Goal: Contribute content: Contribute content

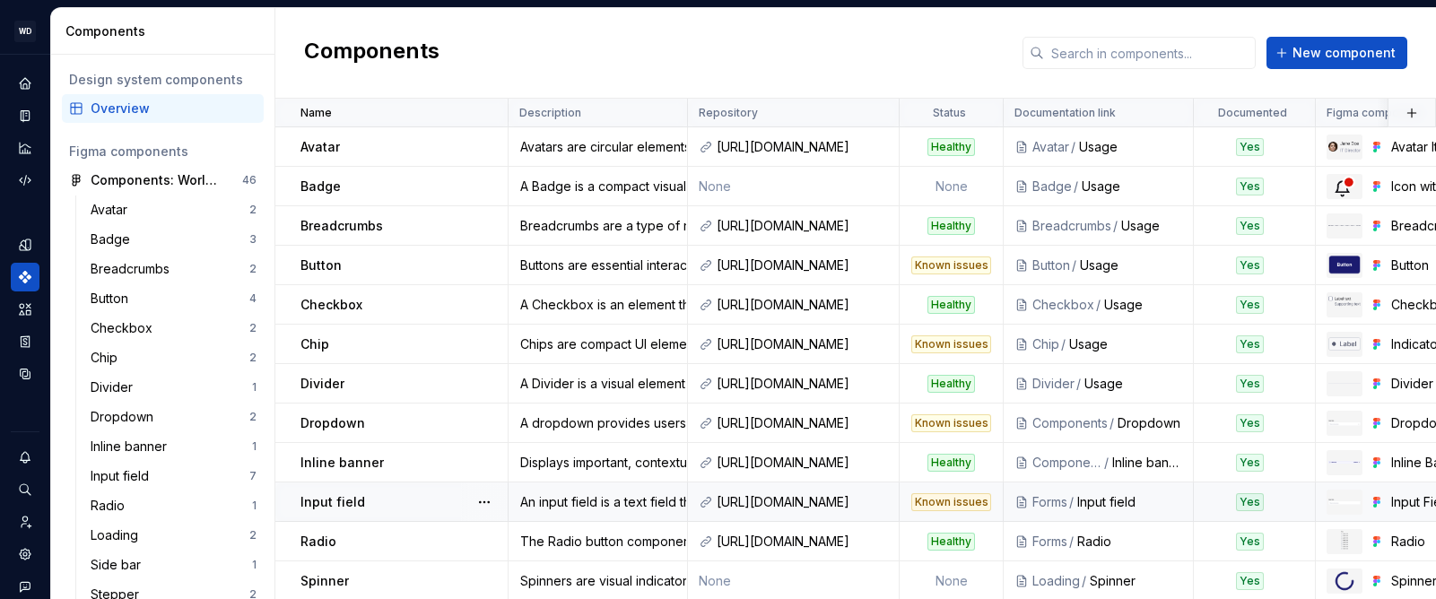
scroll to position [4, 0]
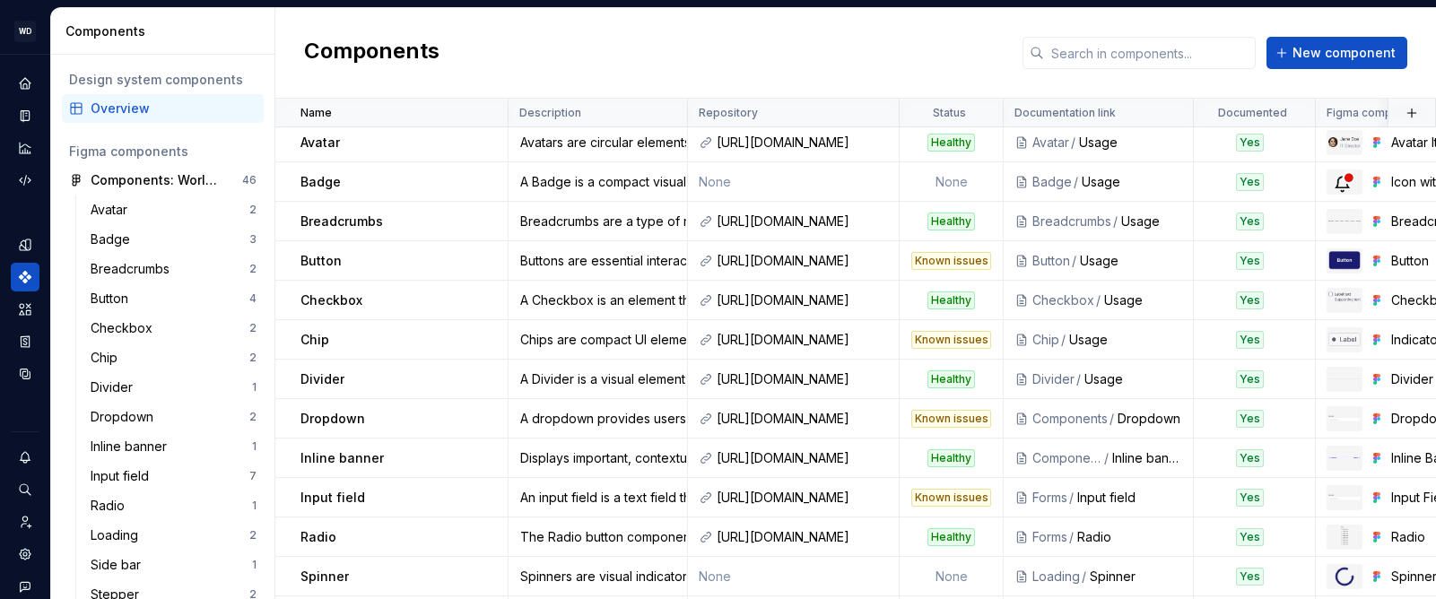
click at [865, 65] on div "Components New component" at bounding box center [855, 53] width 1161 height 91
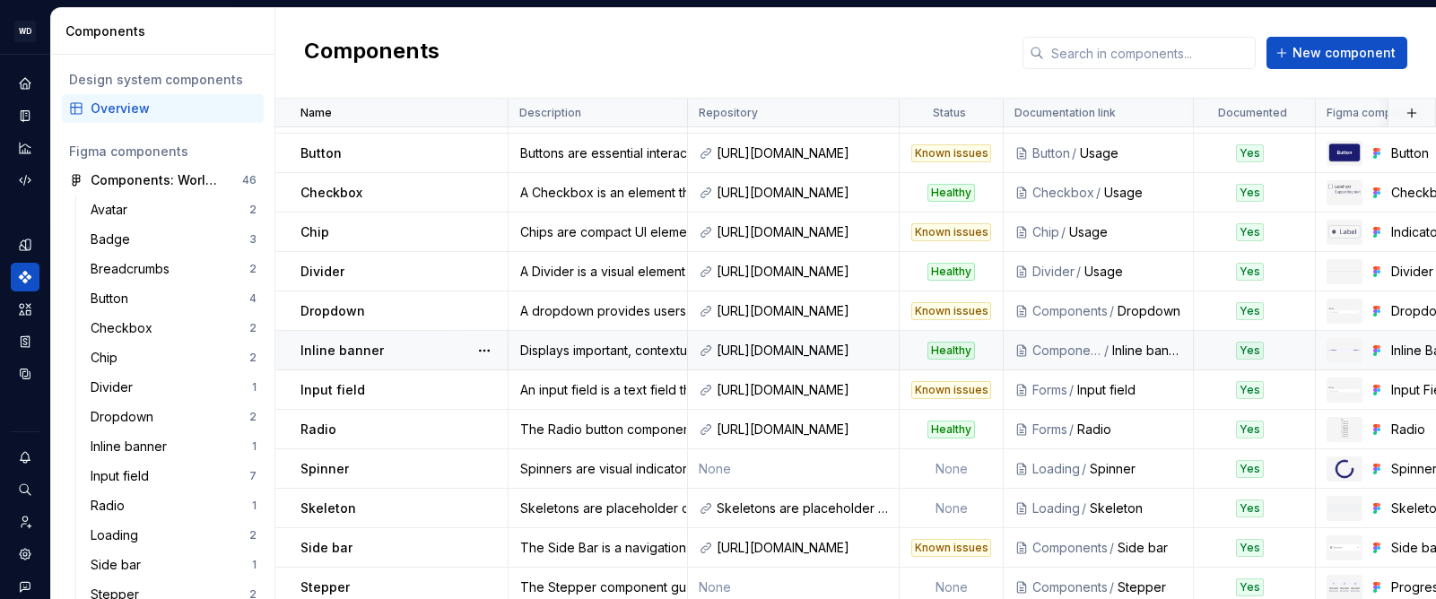
scroll to position [0, 0]
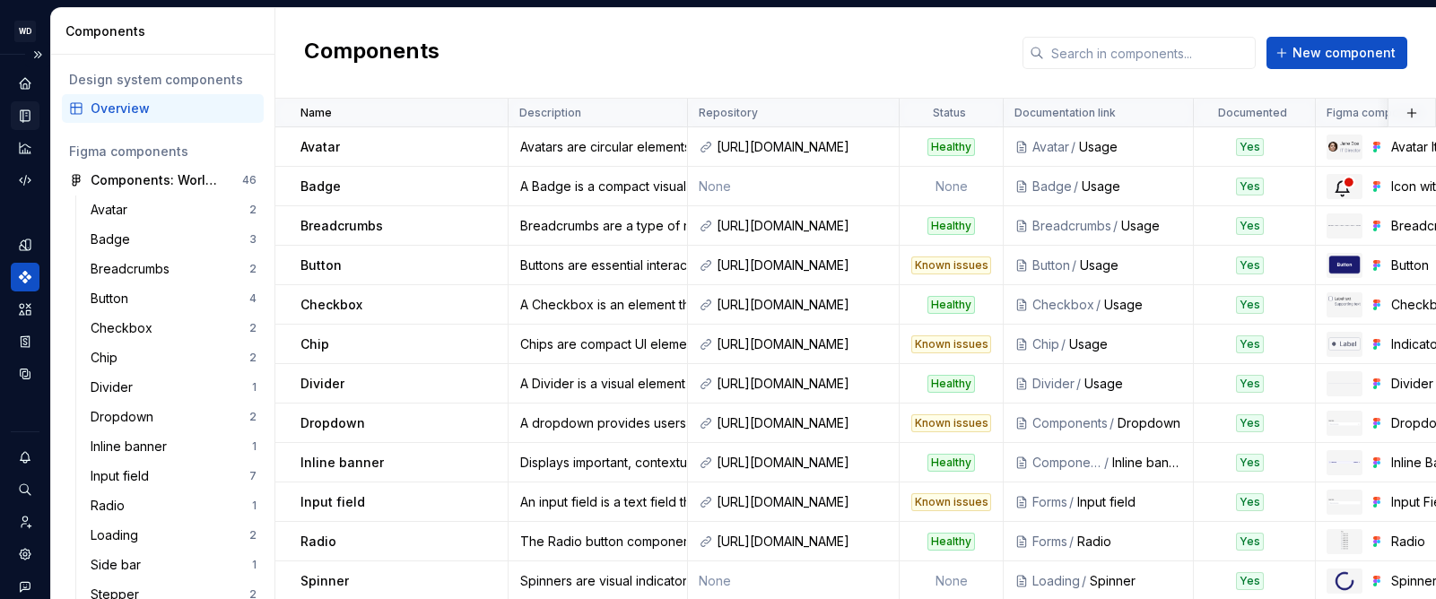
click at [28, 110] on icon "Documentation" at bounding box center [25, 116] width 9 height 12
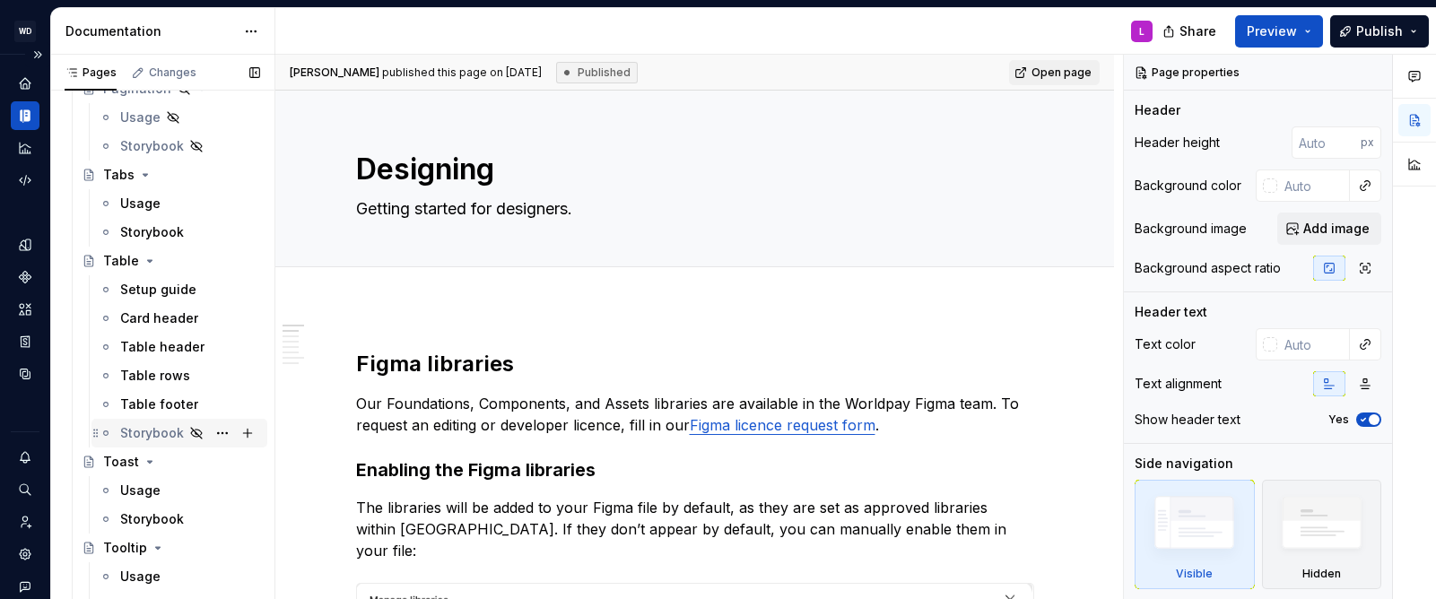
scroll to position [2512, 0]
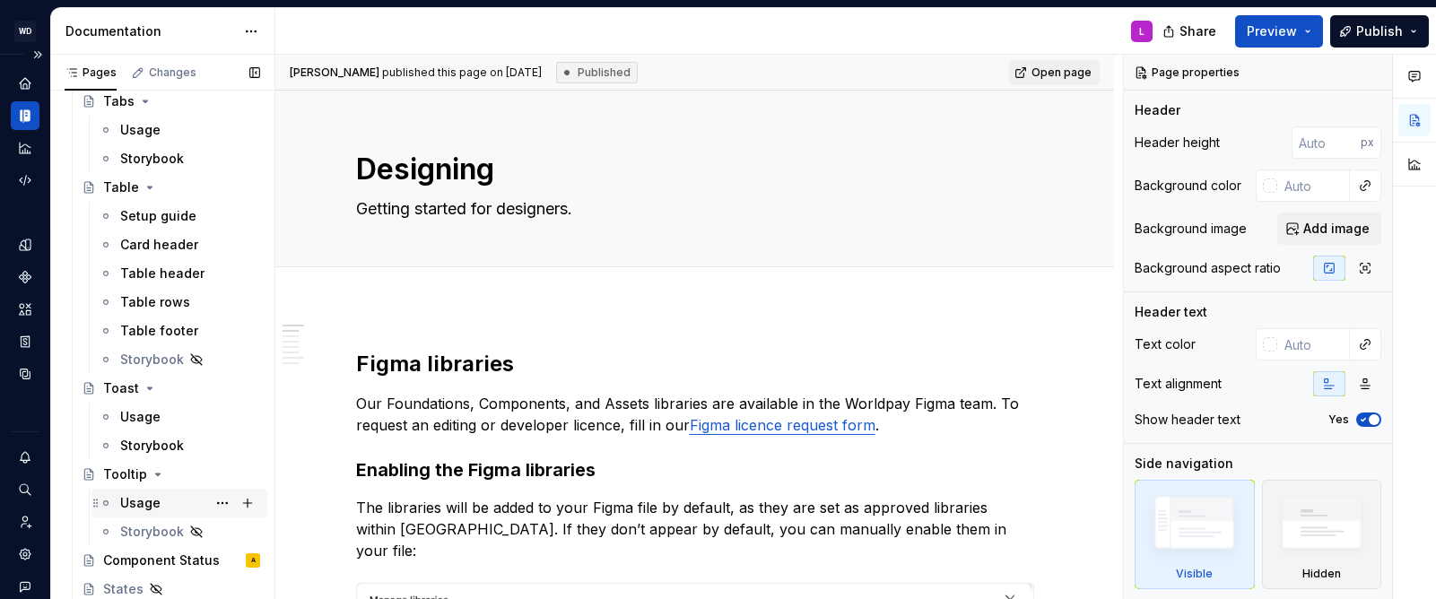
click at [162, 501] on div "Usage" at bounding box center [190, 503] width 140 height 25
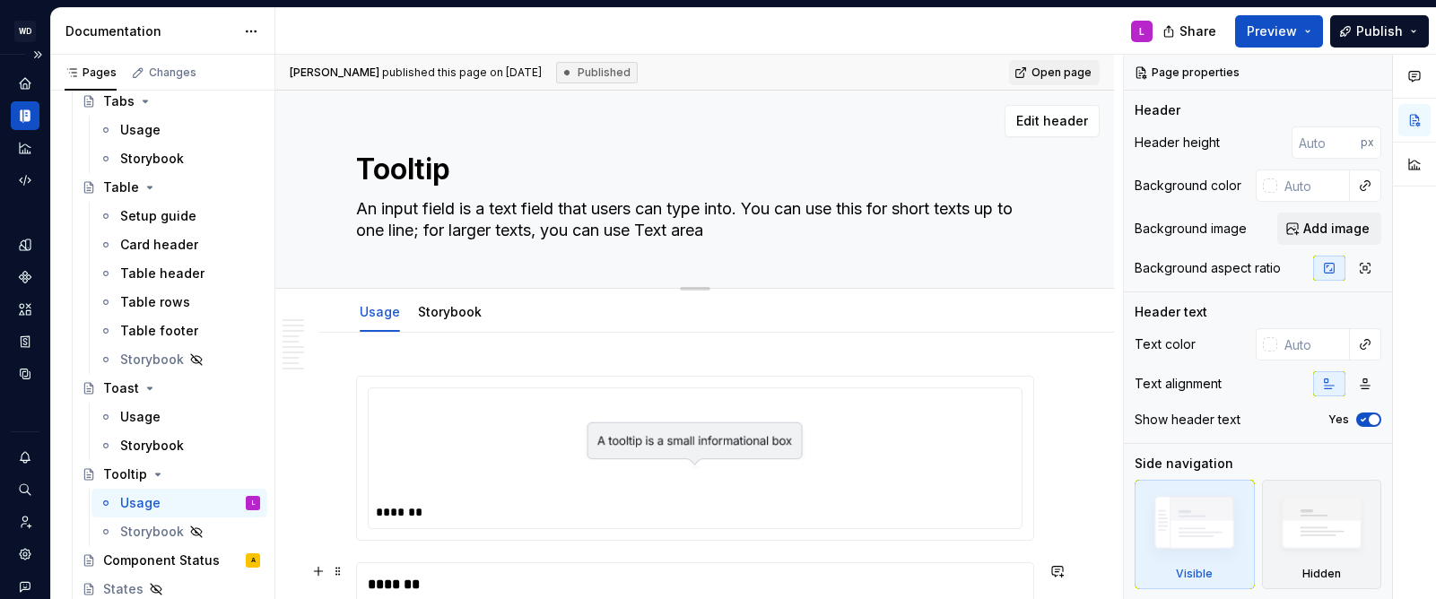
click at [541, 224] on textarea "An input field is a text field that users can type into. You can use this for s…" at bounding box center [692, 220] width 678 height 50
paste textarea "Tooltips are floating labels that briefly explain the function of a user interf…"
type textarea "*"
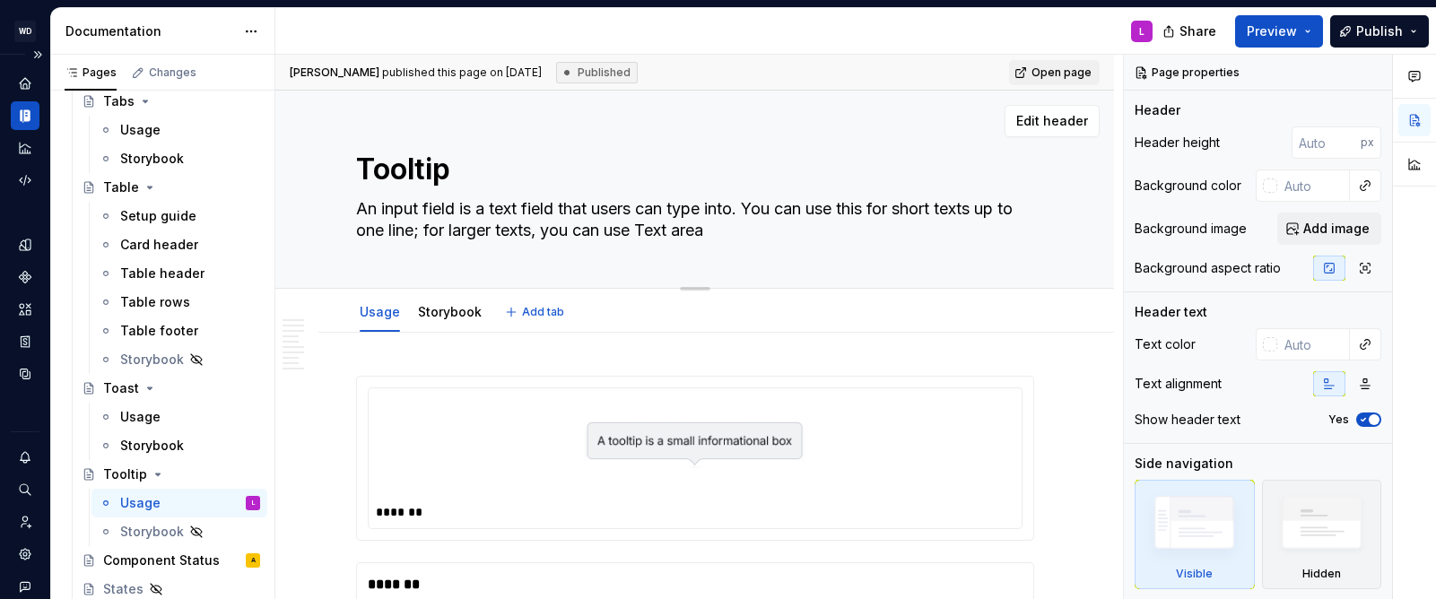
type textarea "Tooltips are floating labels that briefly explain the function of a user interf…"
type textarea "*"
type textarea "Tooltips are floating labels that briefly explain the function of a user interf…"
click at [458, 303] on div "Storybook" at bounding box center [450, 312] width 64 height 18
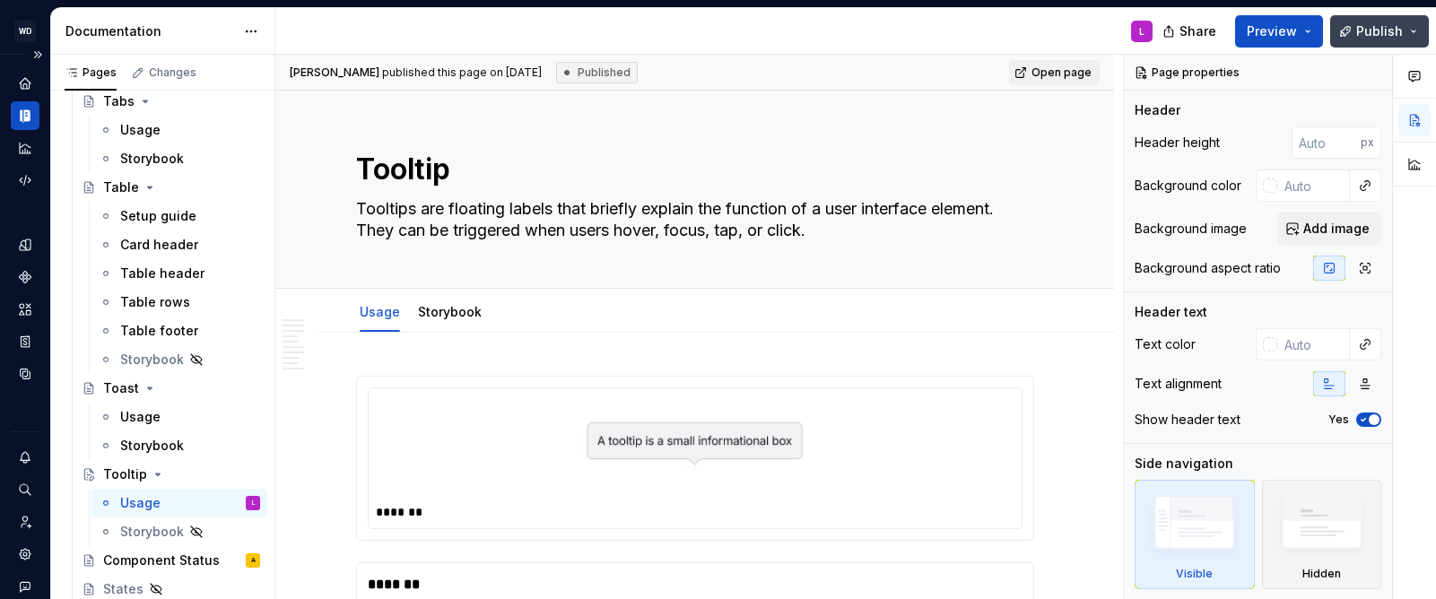
click at [1401, 32] on span "Publish" at bounding box center [1379, 31] width 47 height 18
click at [1304, 29] on button "Preview" at bounding box center [1279, 31] width 88 height 32
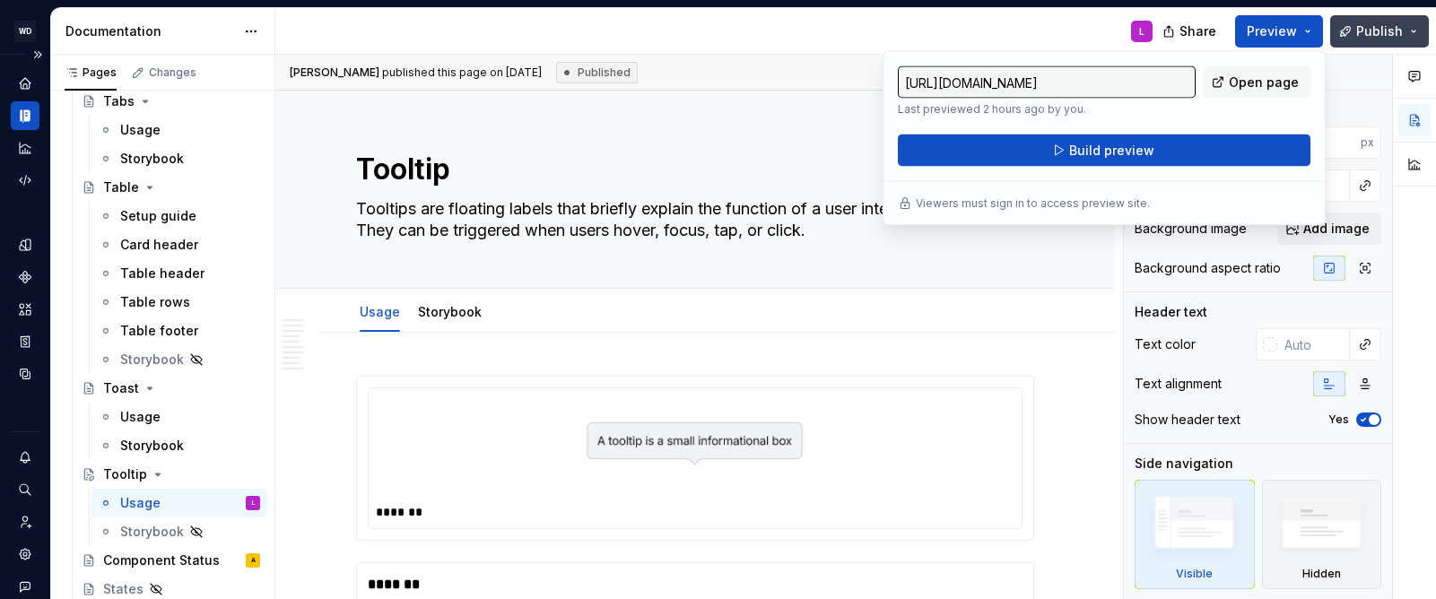
click at [1393, 33] on span "Publish" at bounding box center [1379, 31] width 47 height 18
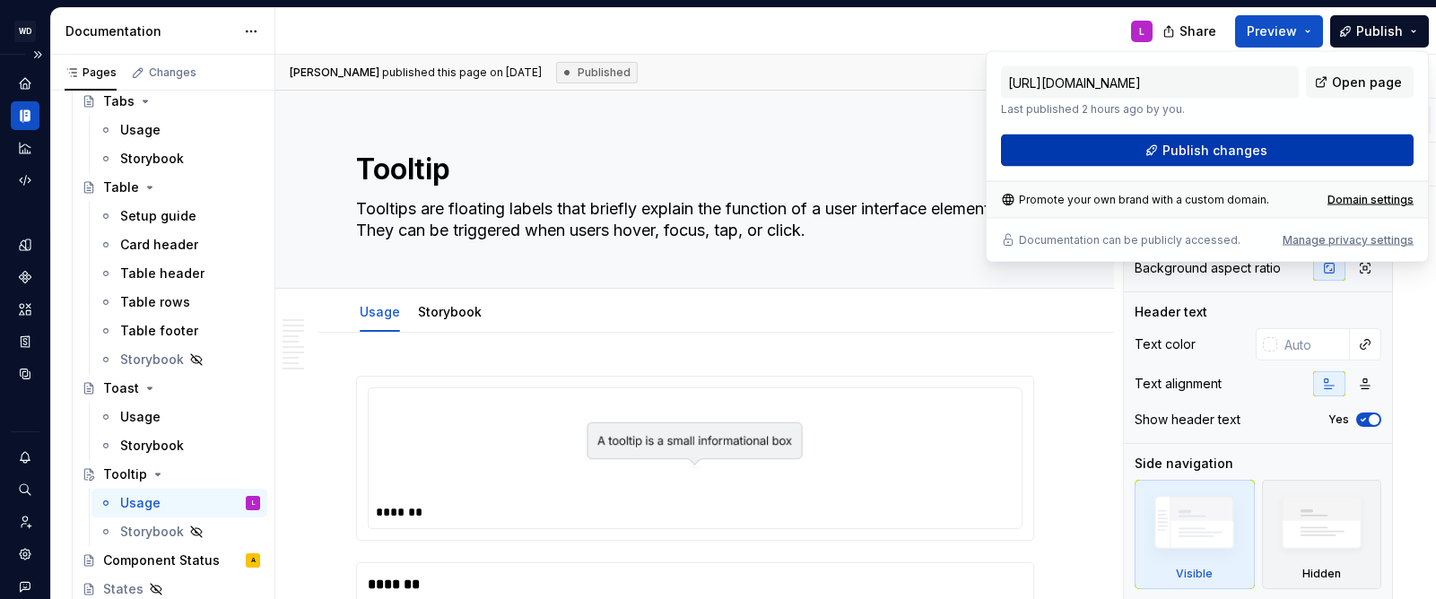
drag, startPoint x: 1221, startPoint y: 152, endPoint x: 1234, endPoint y: 144, distance: 14.9
click at [1234, 144] on span "Publish changes" at bounding box center [1215, 151] width 105 height 18
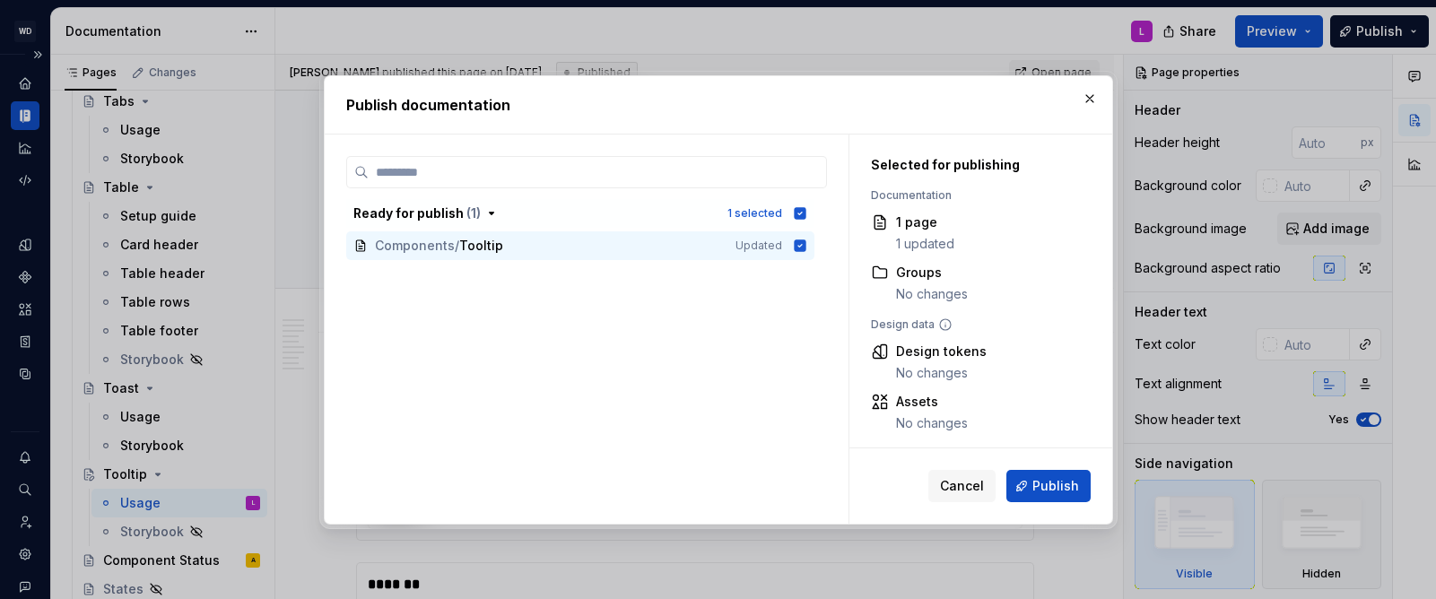
scroll to position [6, 0]
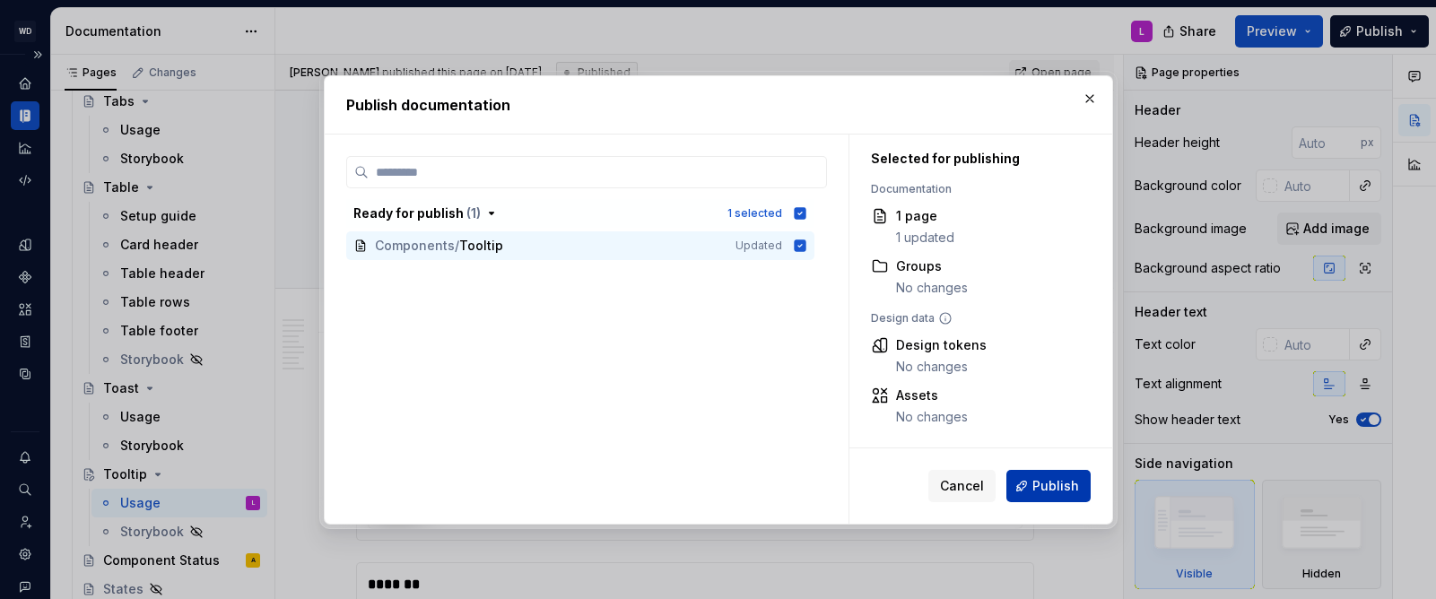
click at [1070, 481] on span "Publish" at bounding box center [1056, 486] width 47 height 18
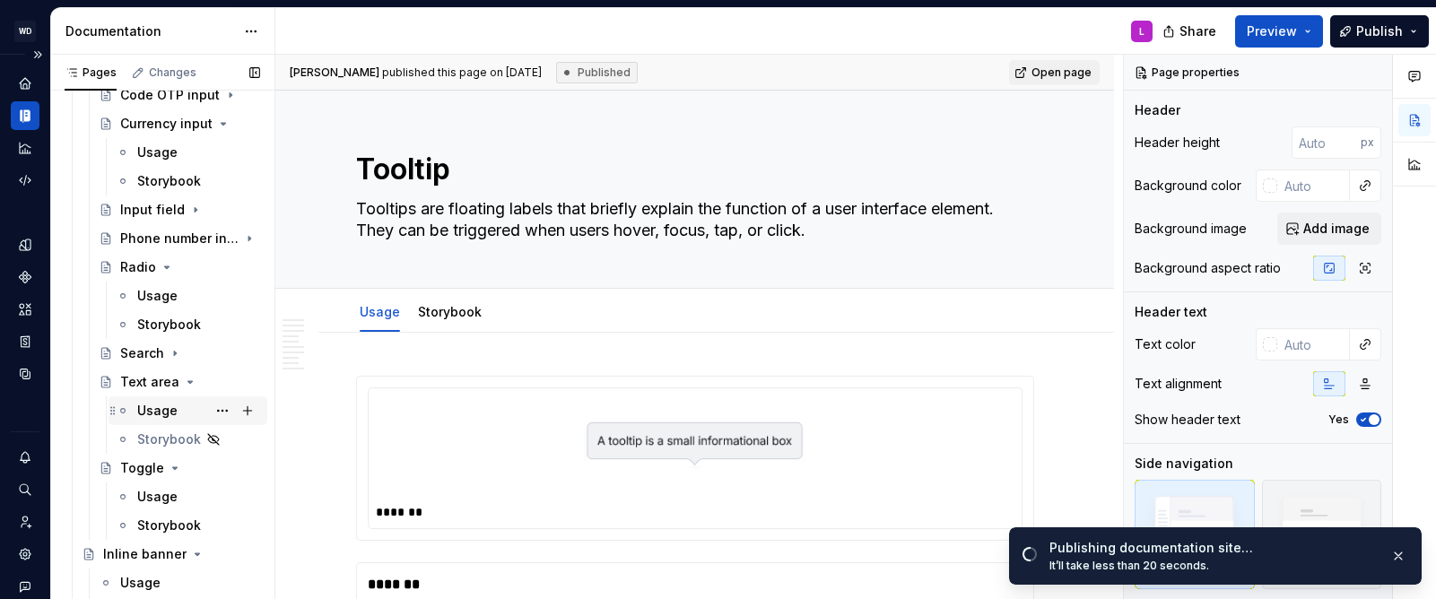
scroll to position [1601, 0]
click at [165, 412] on div "Usage" at bounding box center [157, 409] width 40 height 18
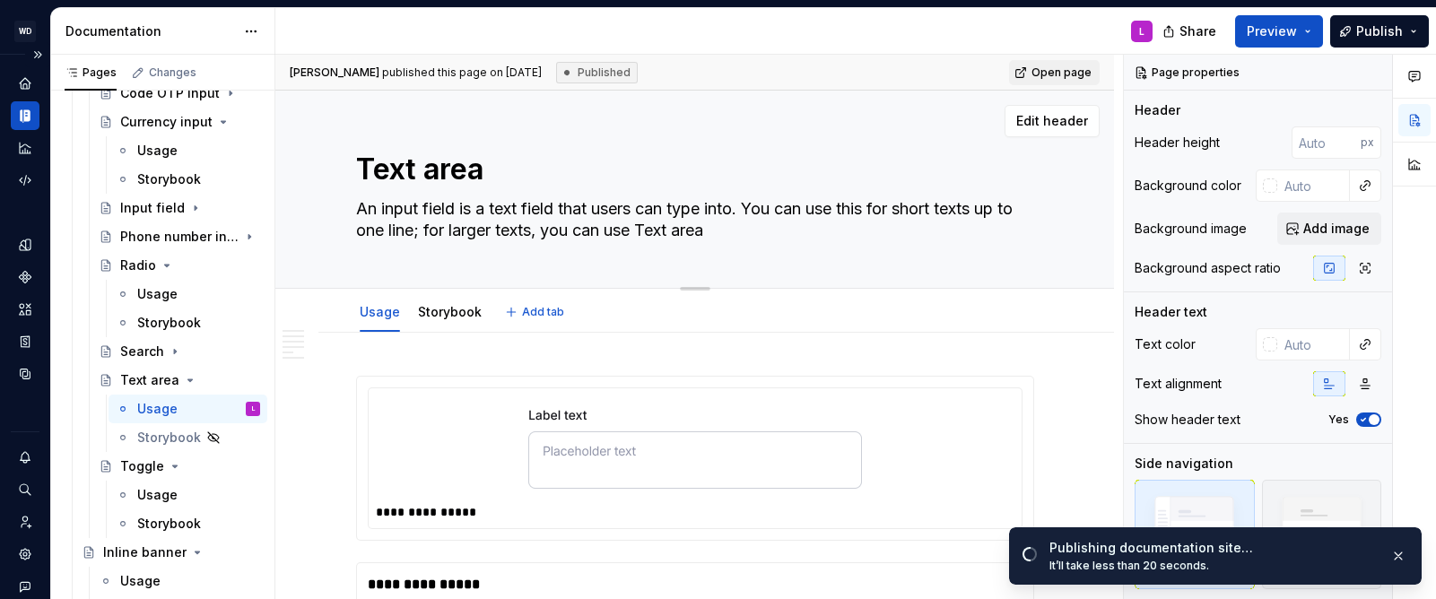
click at [711, 231] on textarea "An input field is a text field that users can type into. You can use this for s…" at bounding box center [692, 220] width 678 height 50
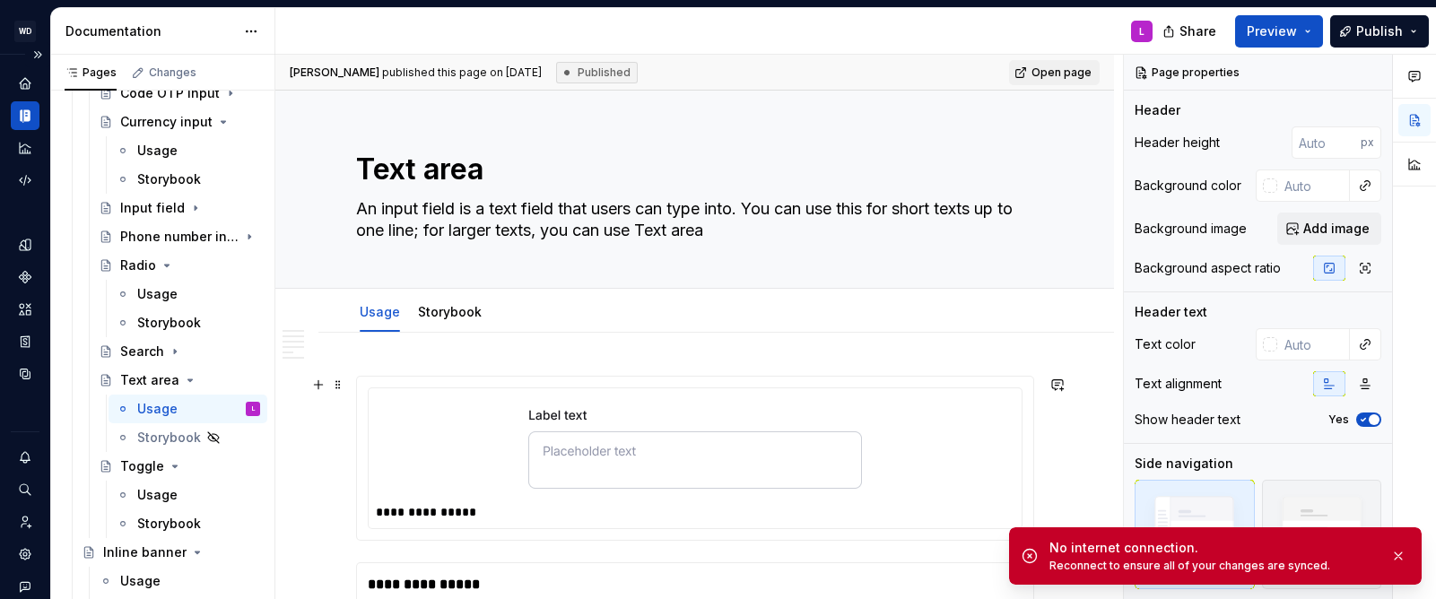
type textarea "*"
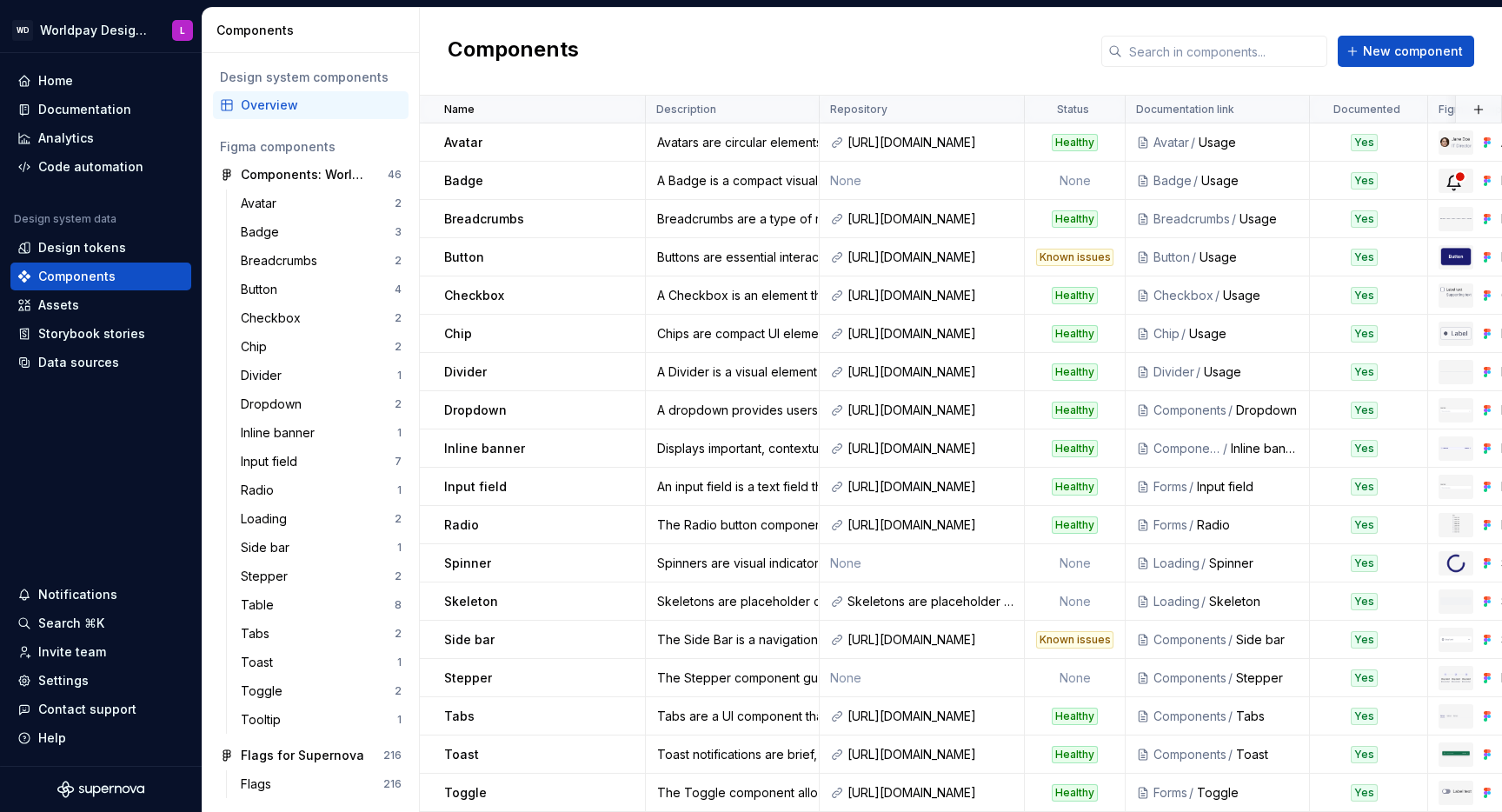
scroll to position [267, 0]
click at [1384, 43] on span "New component" at bounding box center [1413, 51] width 100 height 17
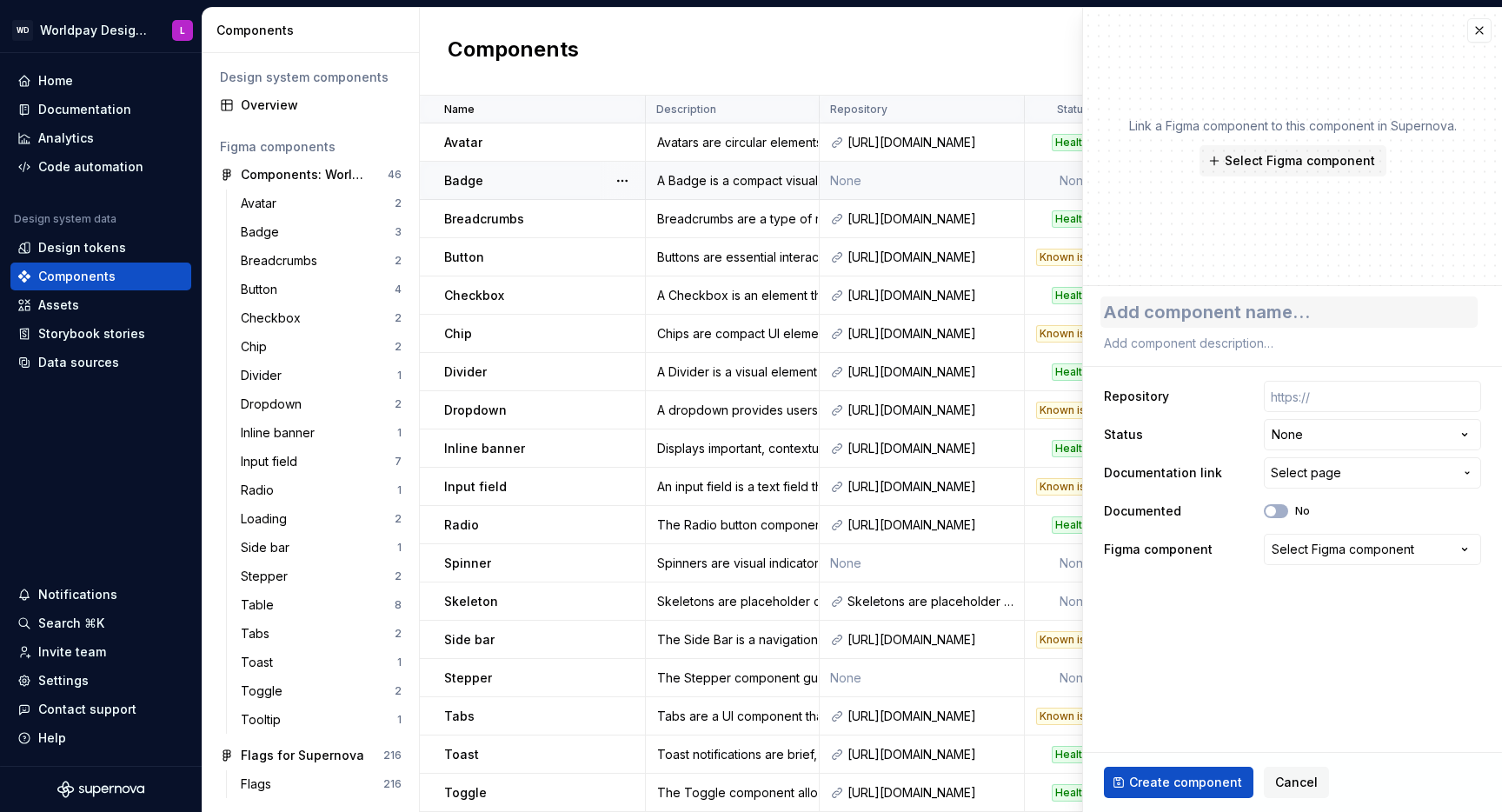
type textarea "*"
type textarea "T"
type textarea "*"
type textarea "Te"
type textarea "*"
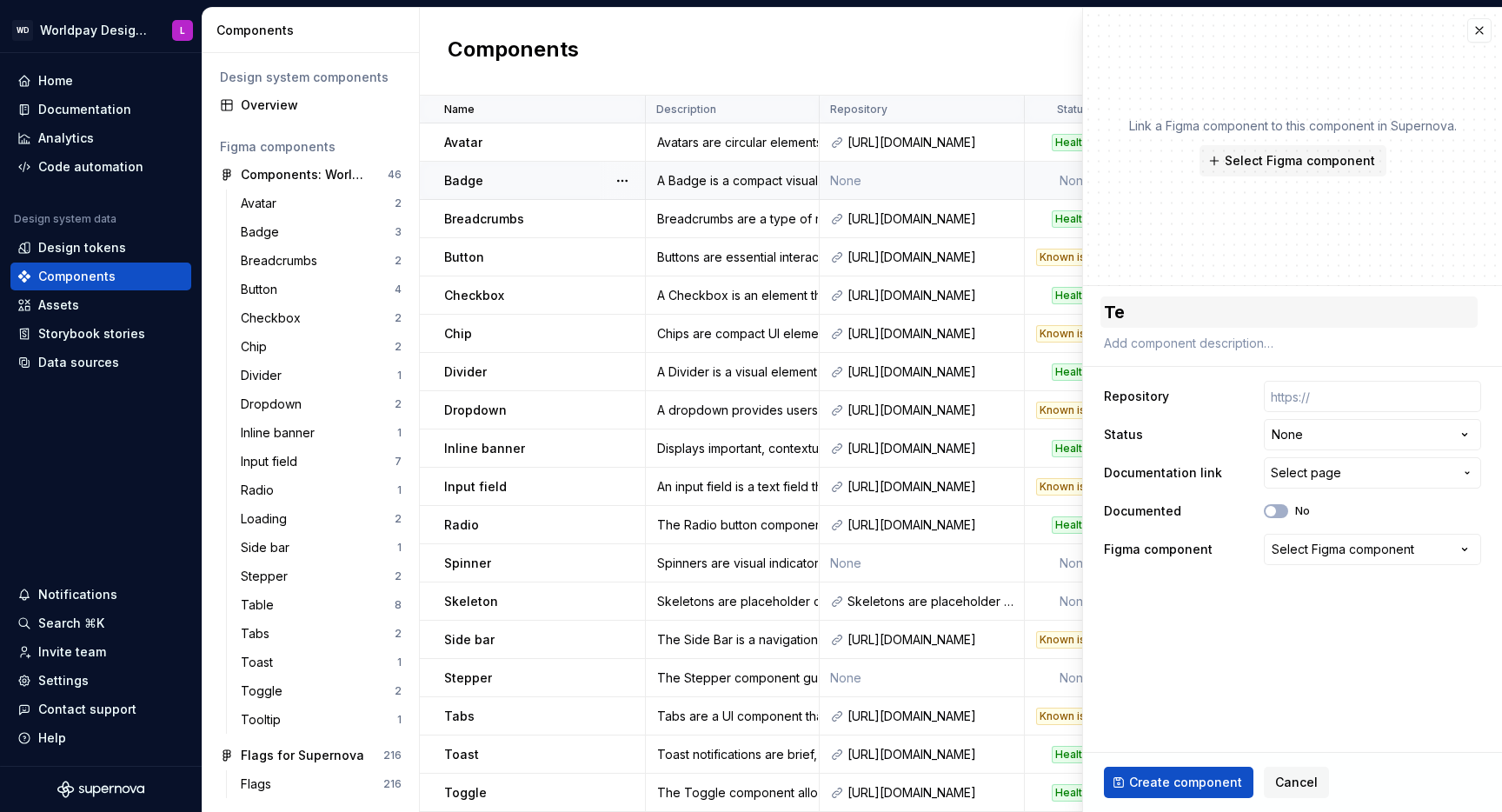
type textarea "Tex"
type textarea "*"
type textarea "Text"
type textarea "*"
type textarea "Text"
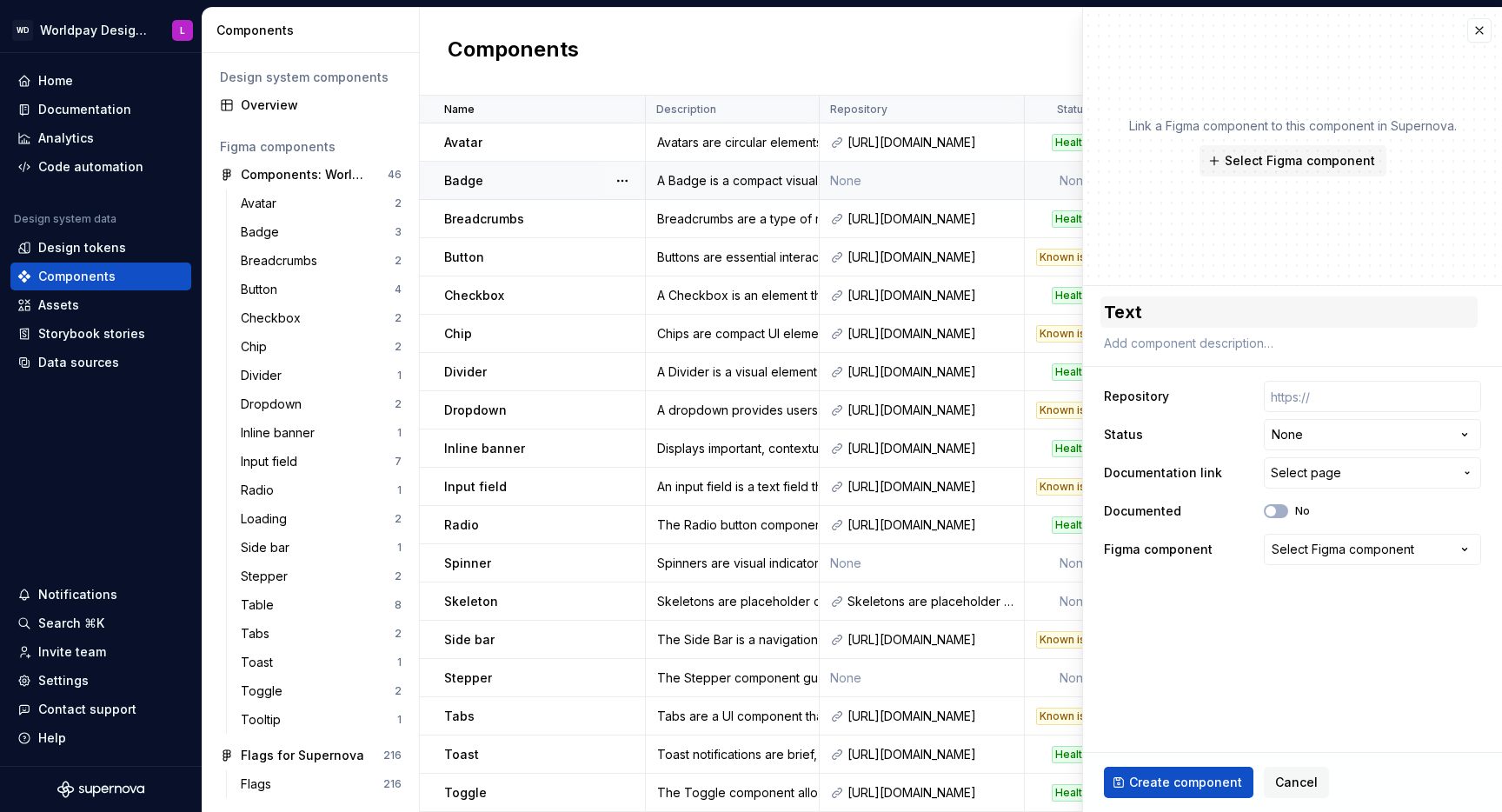
type textarea "*"
type textarea "Text a"
type textarea "*"
type textarea "Text ar"
type textarea "*"
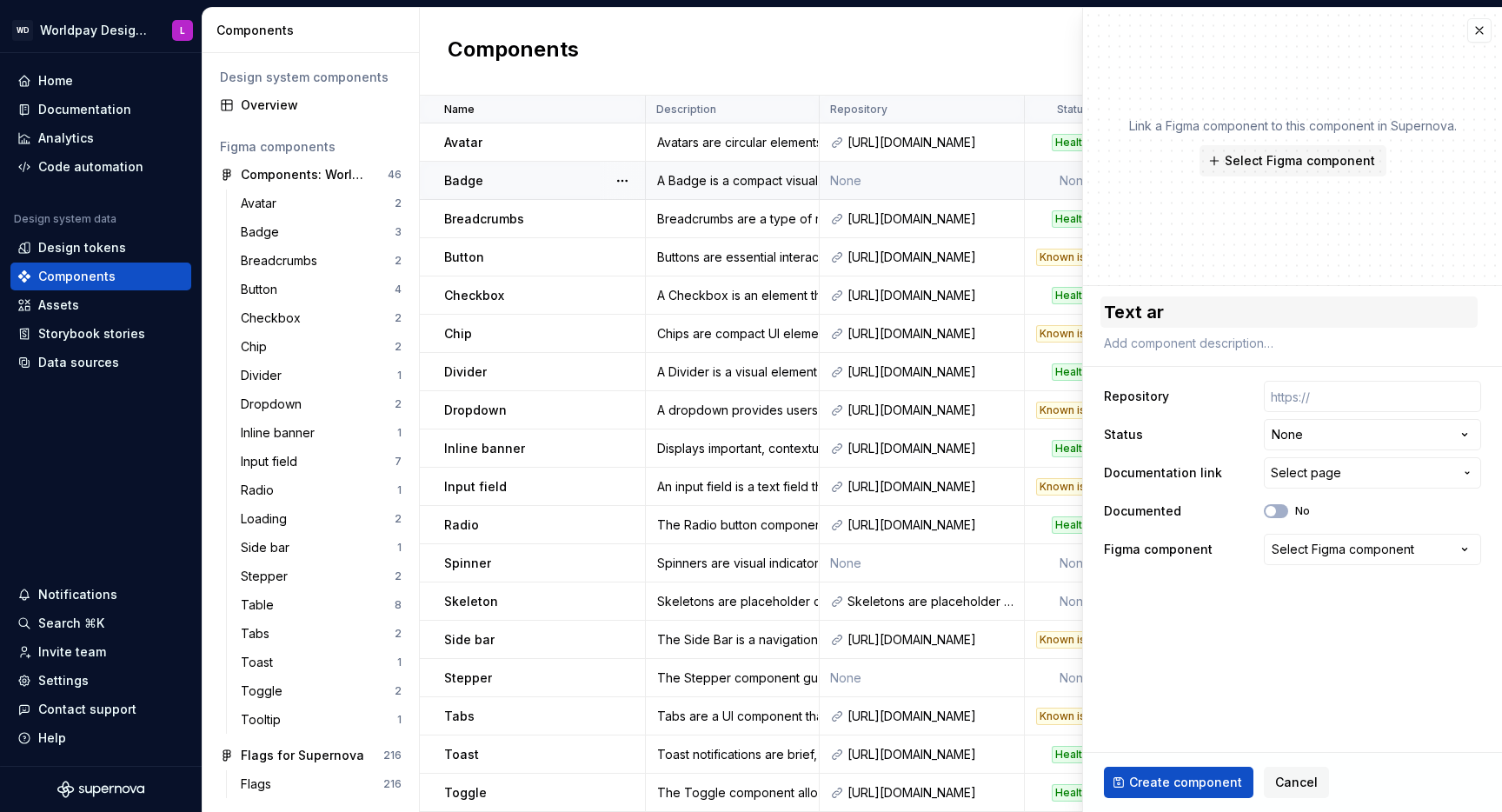
type textarea "Text are"
type textarea "*"
type textarea "Text area"
type textarea "*"
type textarea "Text area"
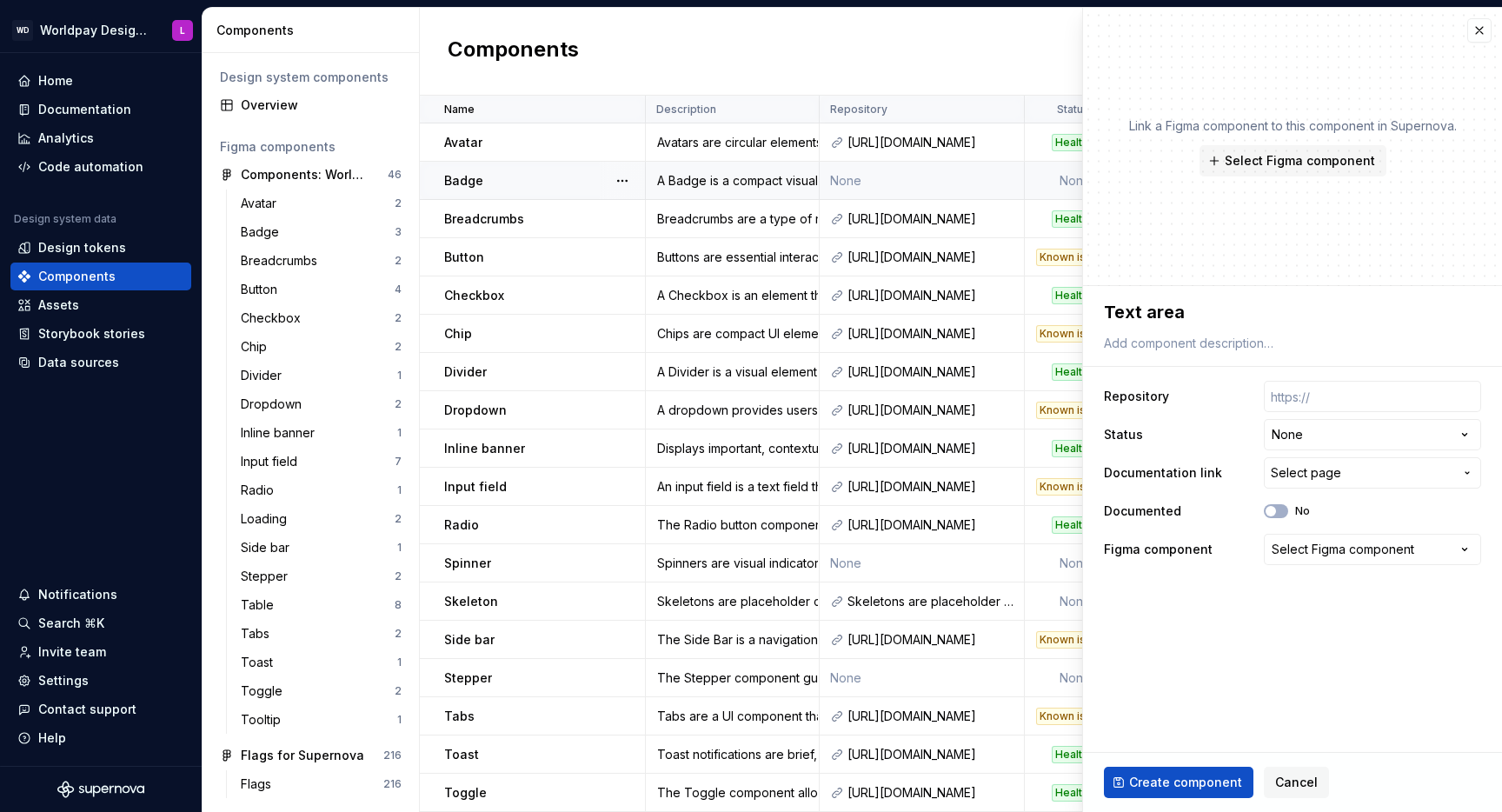
type textarea "*"
click at [1144, 344] on textarea at bounding box center [1289, 343] width 377 height 24
paste textarea "An input field is a text field that users can type into. You can use this for s…"
type textarea "An input field is a text field that users can type into. You can use this for s…"
type textarea "*"
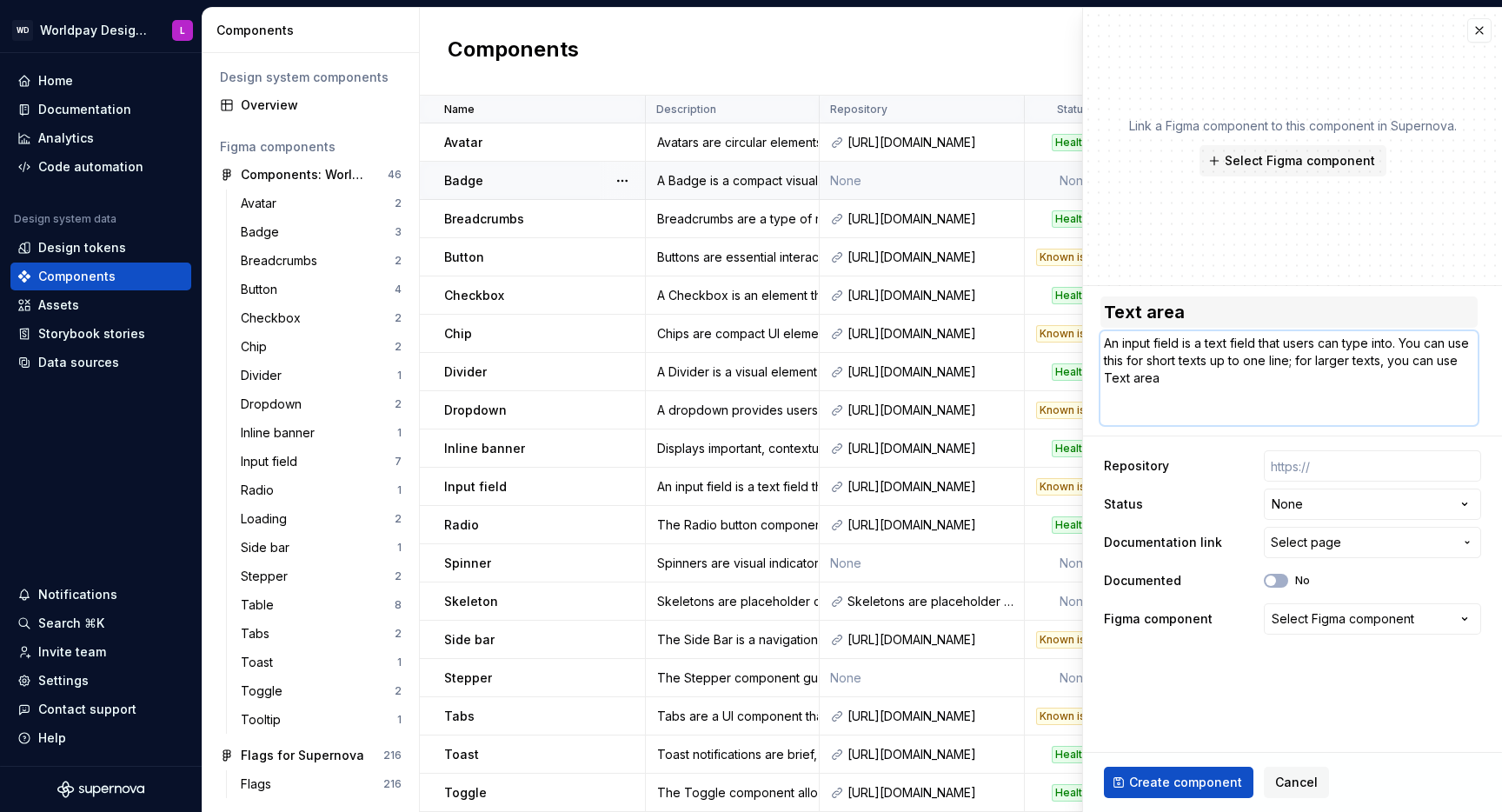
type textarea "An input field is a text field that users can type into. You can use this for s…"
type textarea "*"
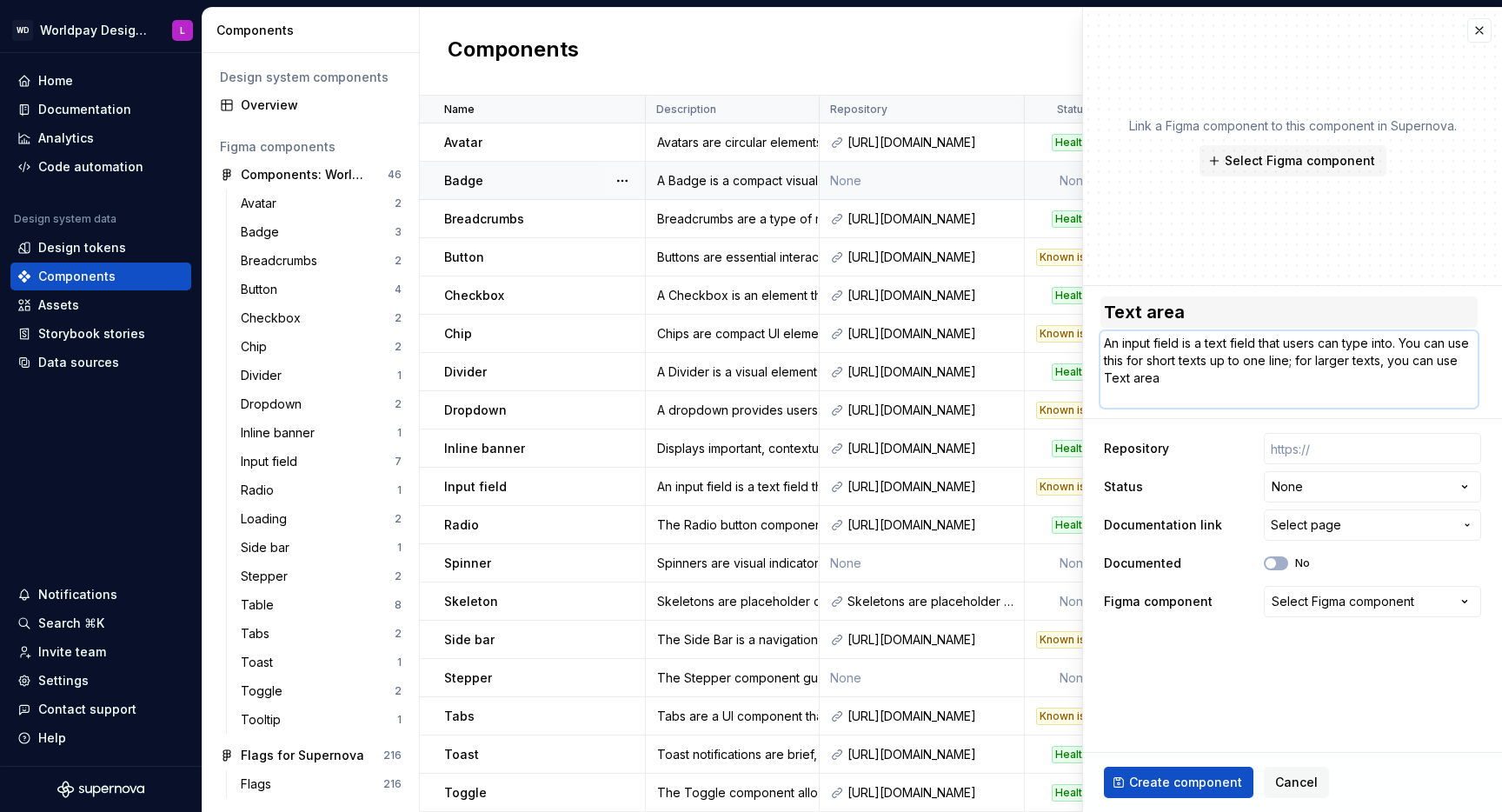
type textarea "An input field is a text field that users can type into. You can use this for s…"
type textarea "*"
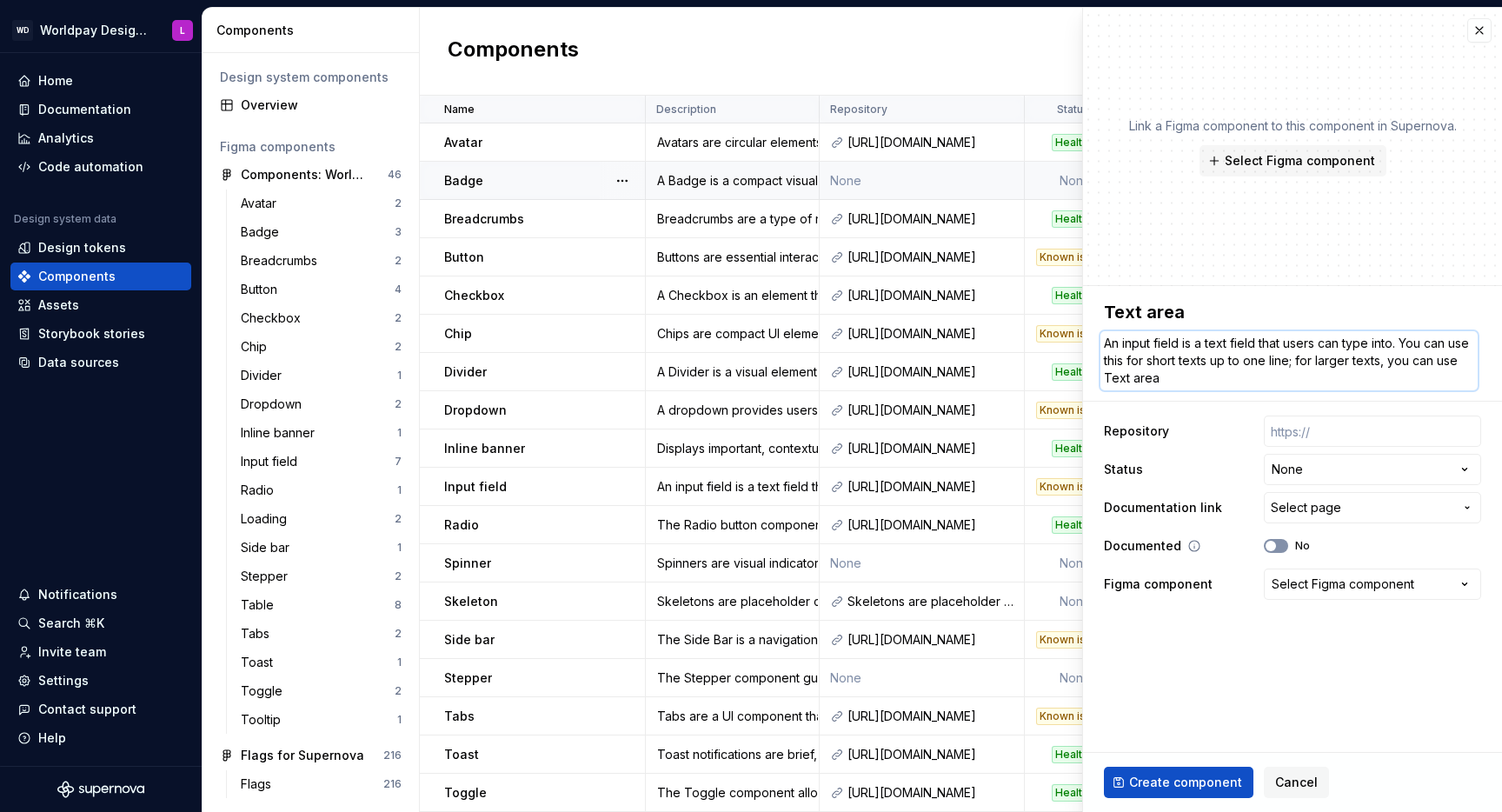
type textarea "An input field is a text field that users can type into. You can use this for s…"
click at [1276, 539] on button "No" at bounding box center [1275, 546] width 24 height 14
type textarea "*"
click at [1304, 581] on div "Select Figma component" at bounding box center [1342, 584] width 142 height 17
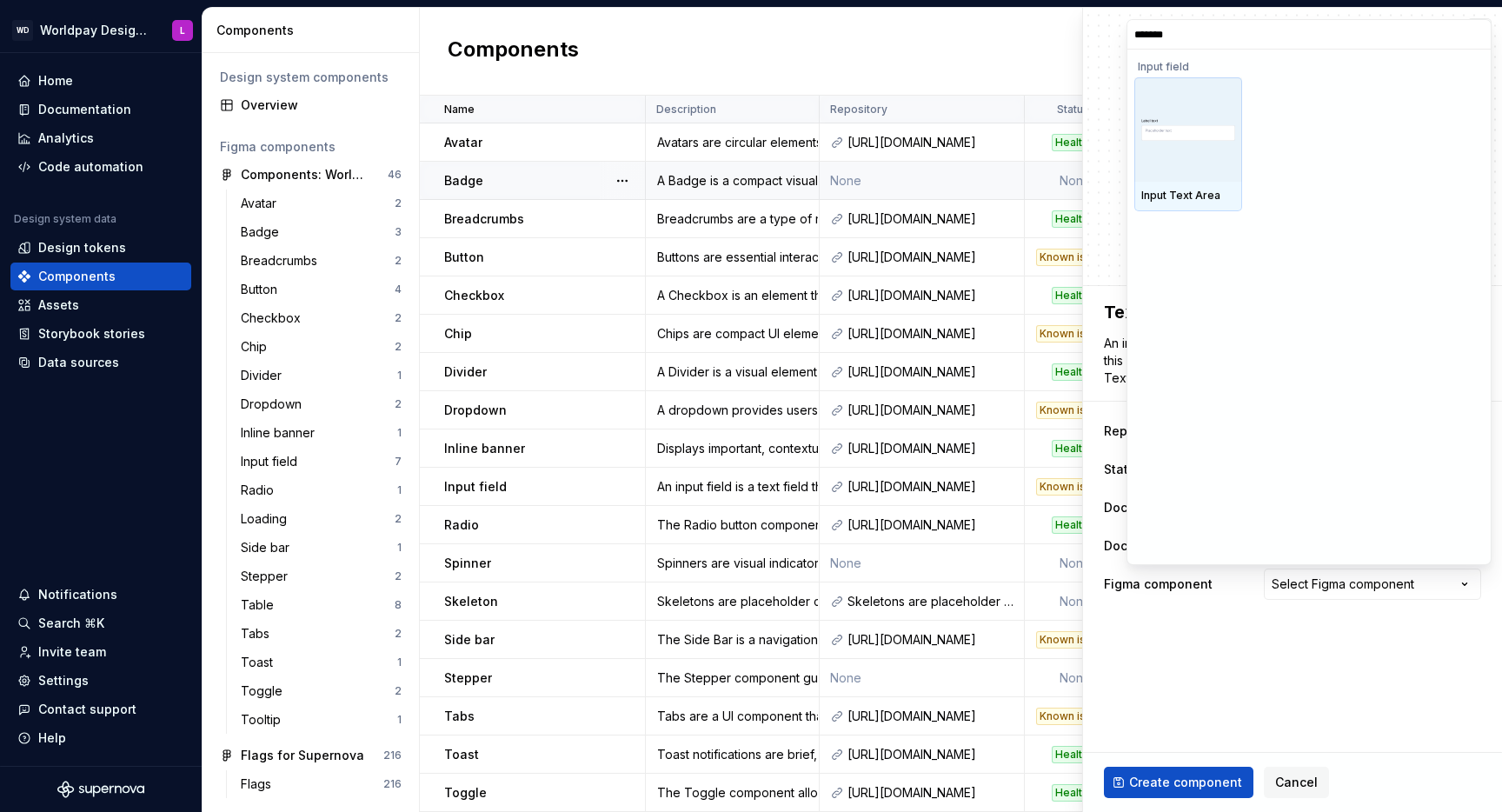
type input "********"
click at [1203, 153] on div at bounding box center [1188, 130] width 108 height 105
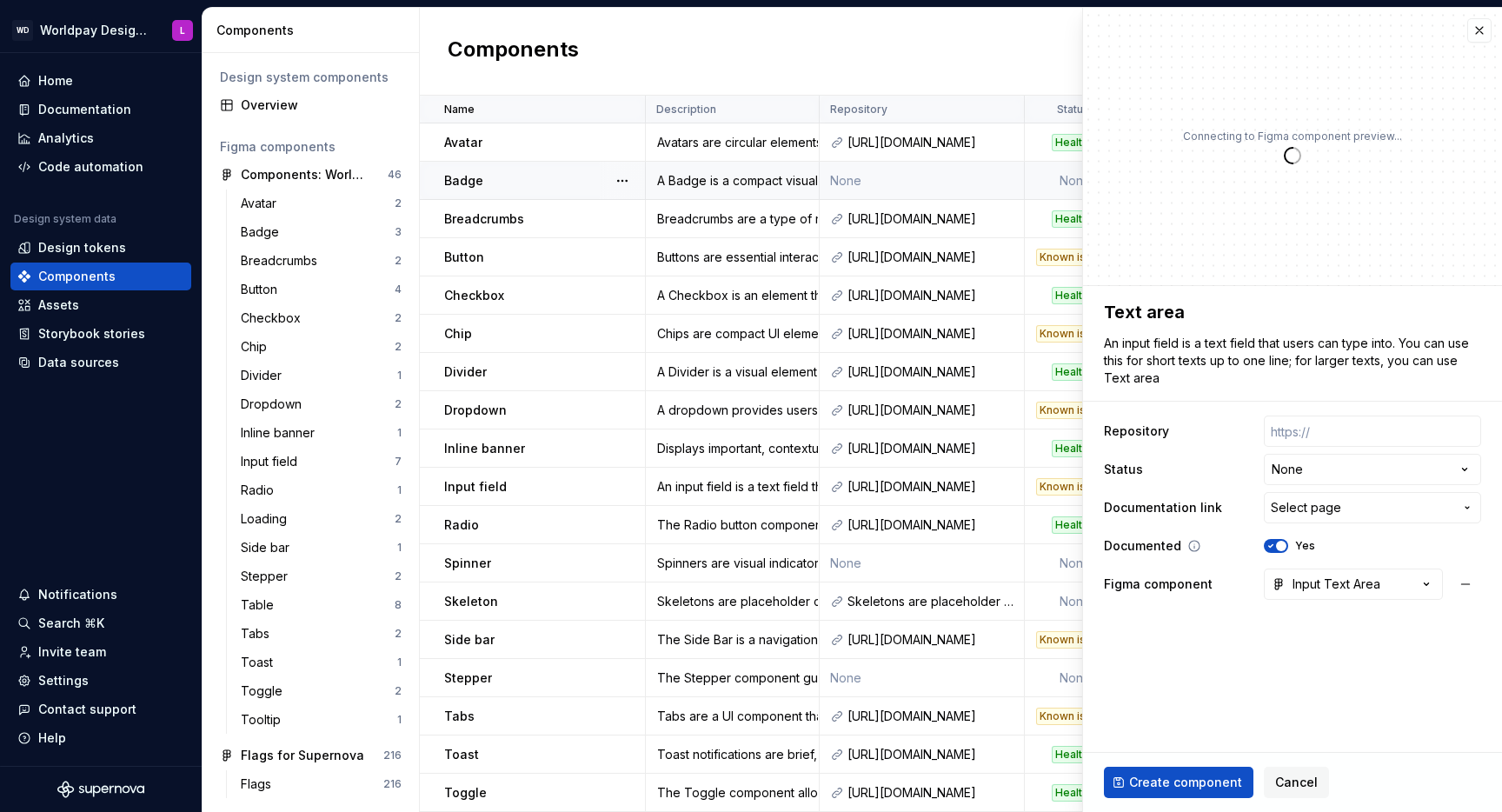
type textarea "*"
click at [1344, 513] on span "Select page" at bounding box center [1362, 508] width 182 height 17
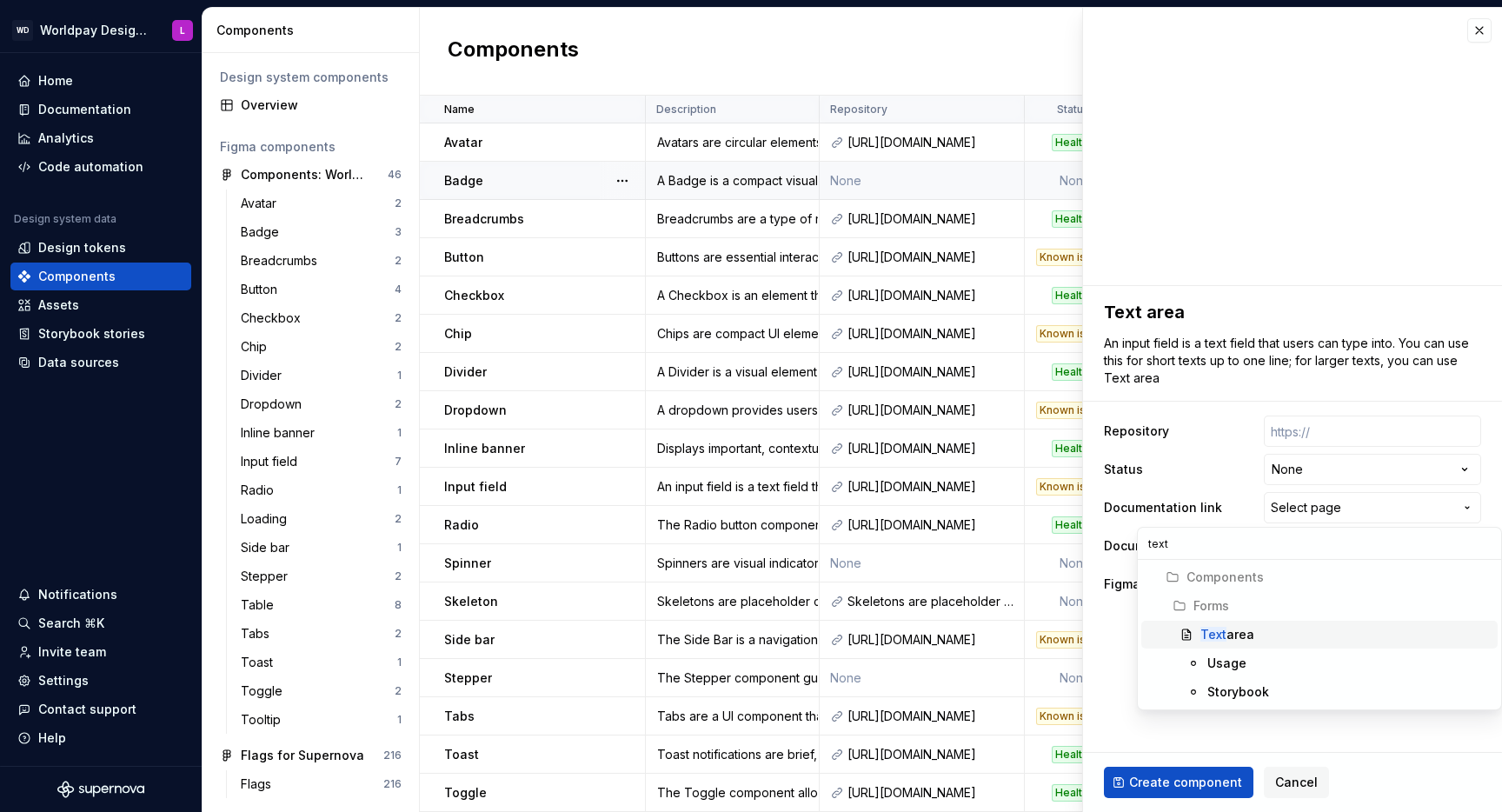
type input "text"
click at [1287, 639] on div "Text area" at bounding box center [1346, 635] width 291 height 17
type textarea "*"
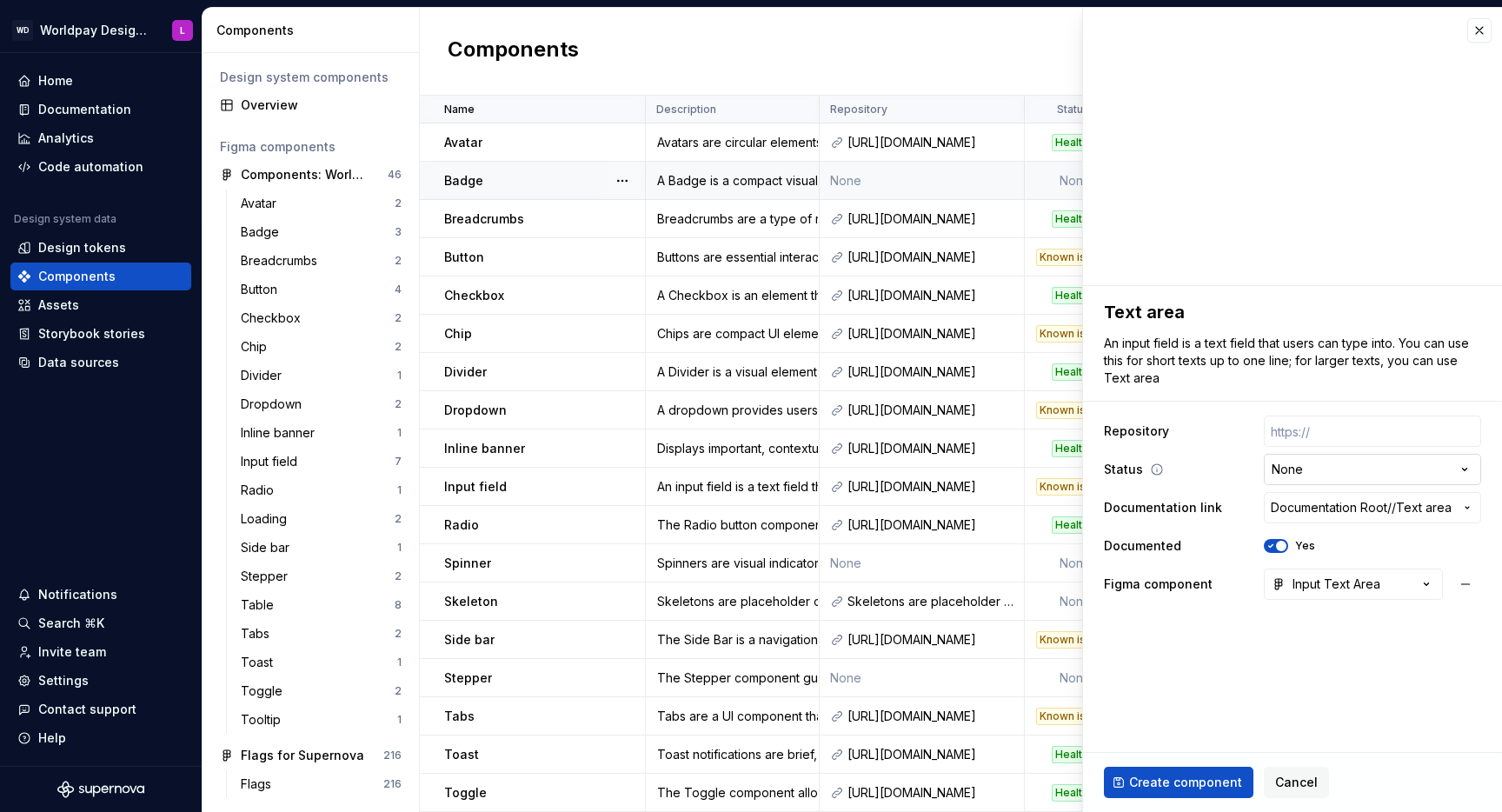
click at [1301, 472] on html "WD Worldpay Design System L Home Documentation Analytics Code automation Design…" at bounding box center [751, 406] width 1502 height 812
select select "**********"
click at [1286, 438] on input "text" at bounding box center [1372, 431] width 217 height 31
paste input "https://supreme-adventure-jnm35mr.pages.github.io/?path=/docs/components-textar…"
type textarea "*"
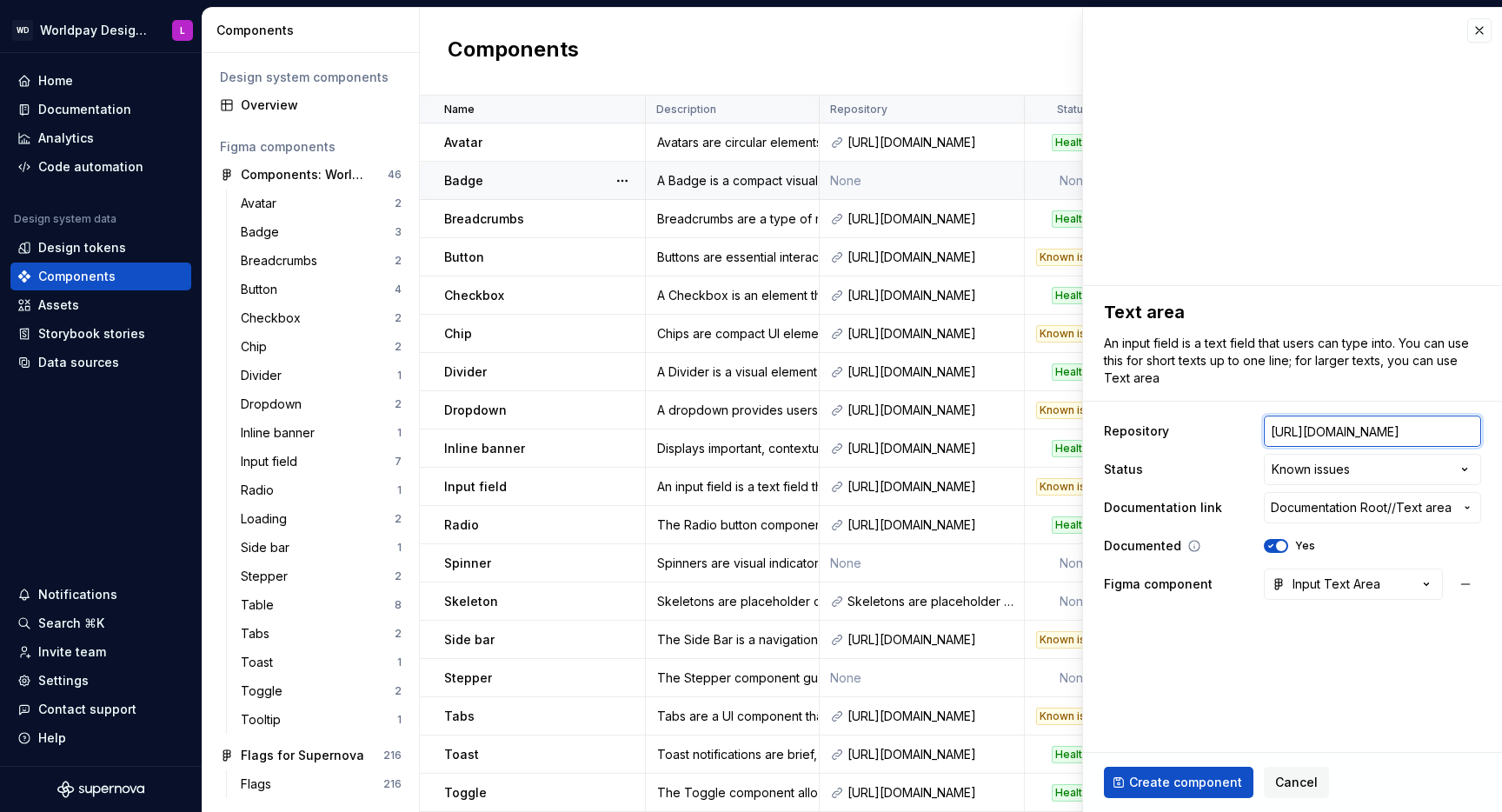
scroll to position [0, 343]
type input "https://supreme-adventure-jnm35mr.pages.github.io/?path=/docs/components-textar…"
click at [1159, 786] on span "Create component" at bounding box center [1185, 782] width 113 height 17
type textarea "*"
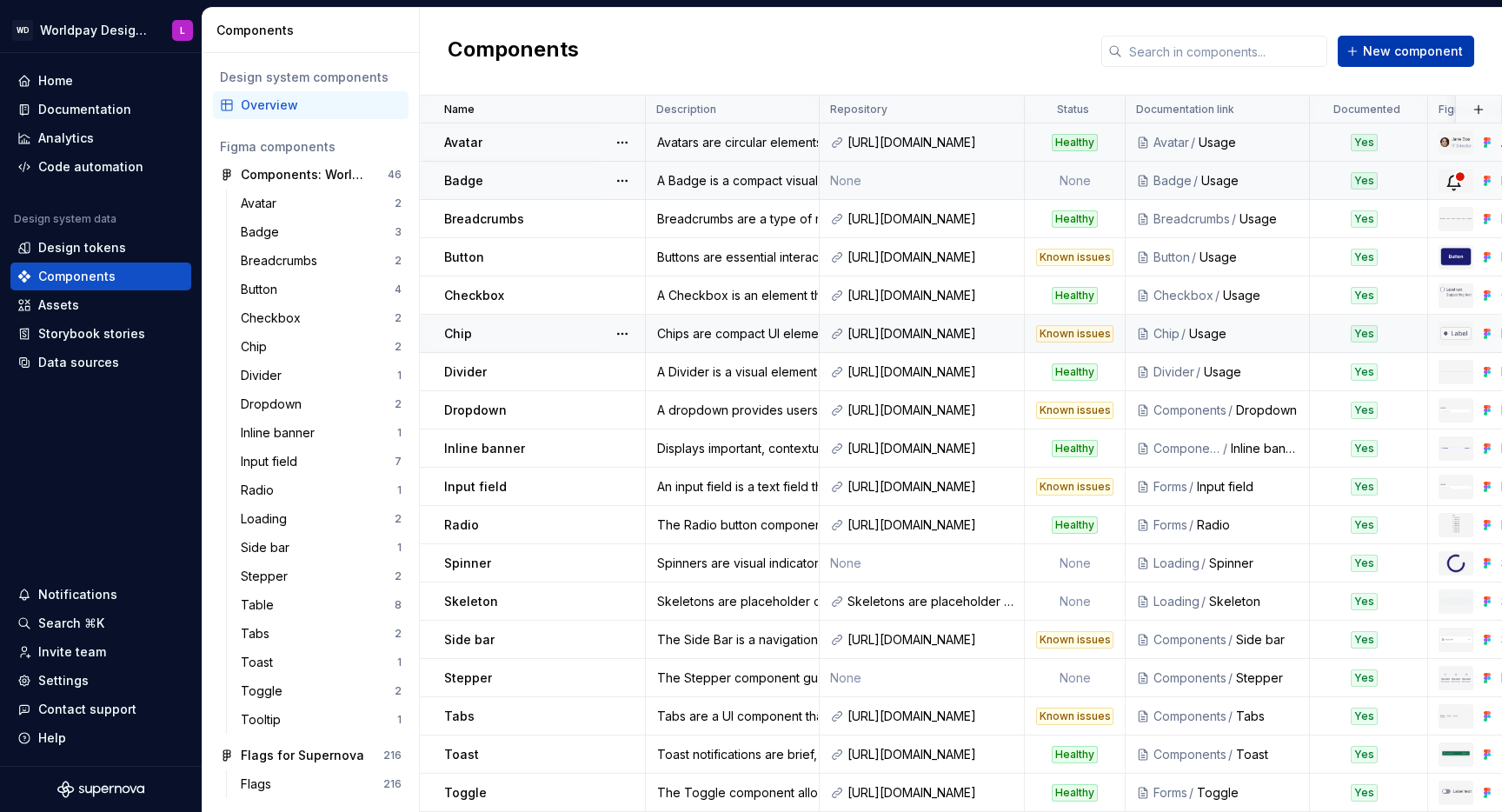
click at [1382, 52] on span "New component" at bounding box center [1413, 51] width 100 height 17
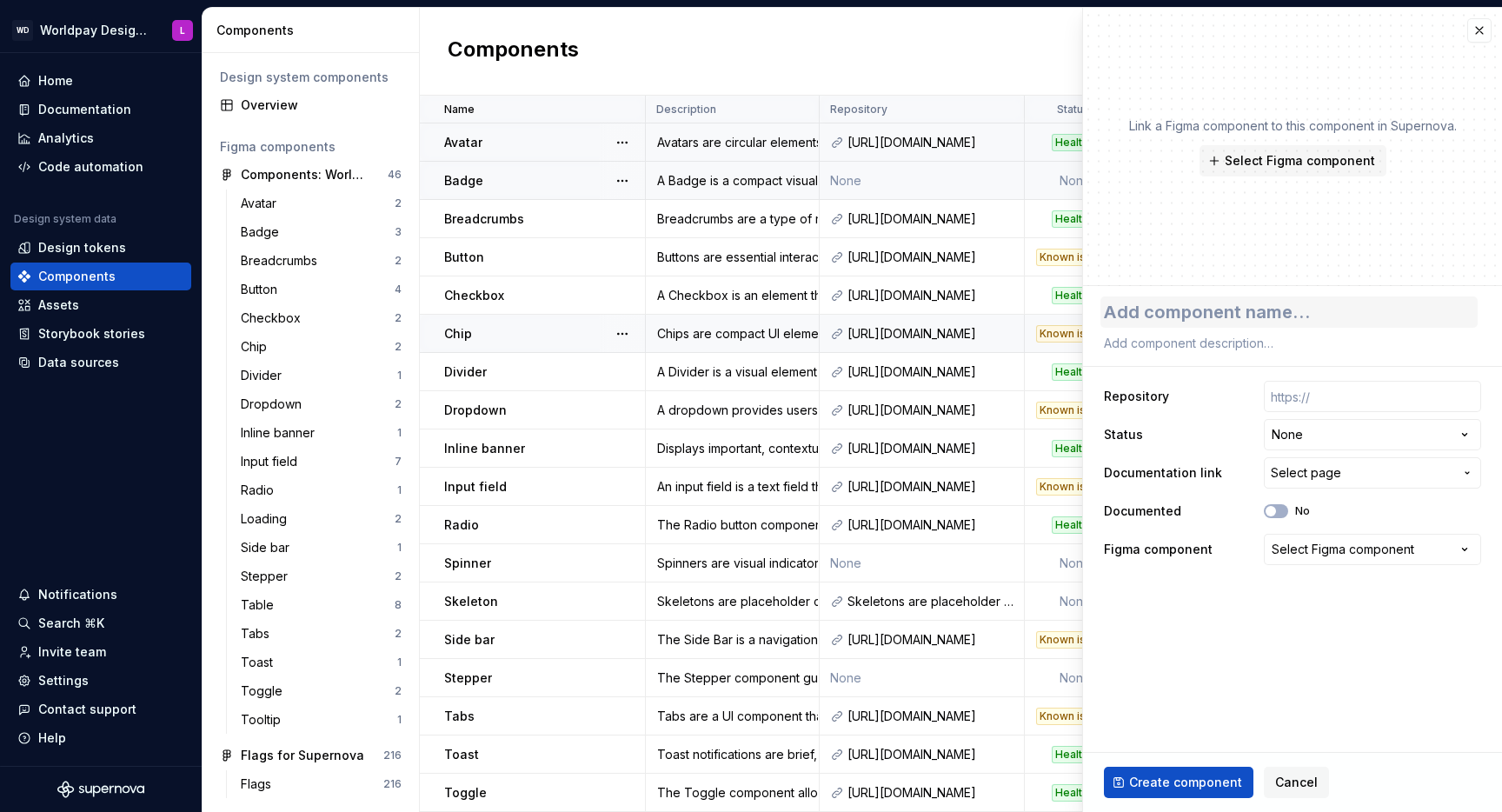
type textarea "*"
type textarea "t"
type textarea "*"
type textarea "to"
type textarea "*"
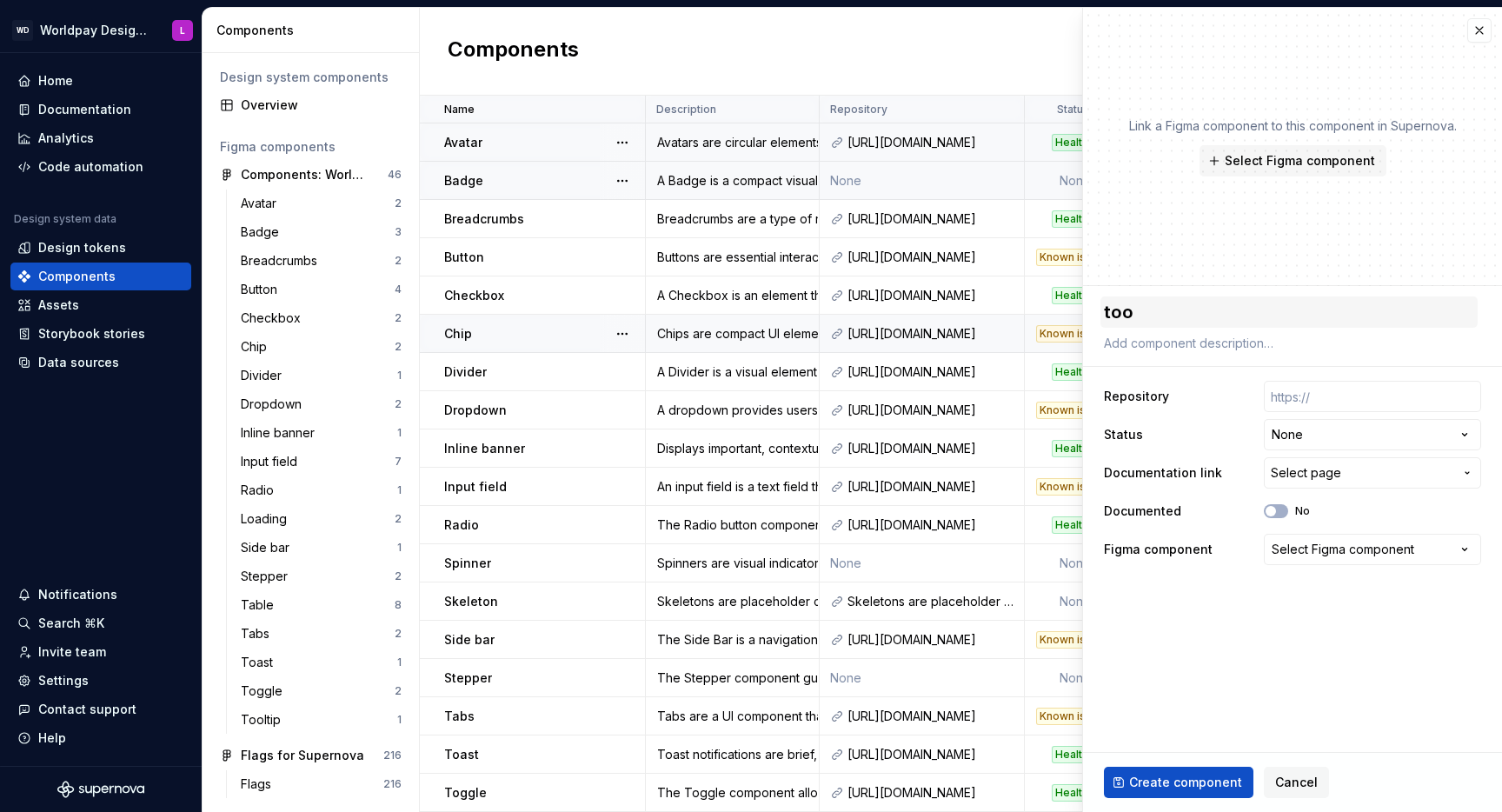
type textarea "tool"
type textarea "*"
type textarea "too"
type textarea "*"
type textarea "to"
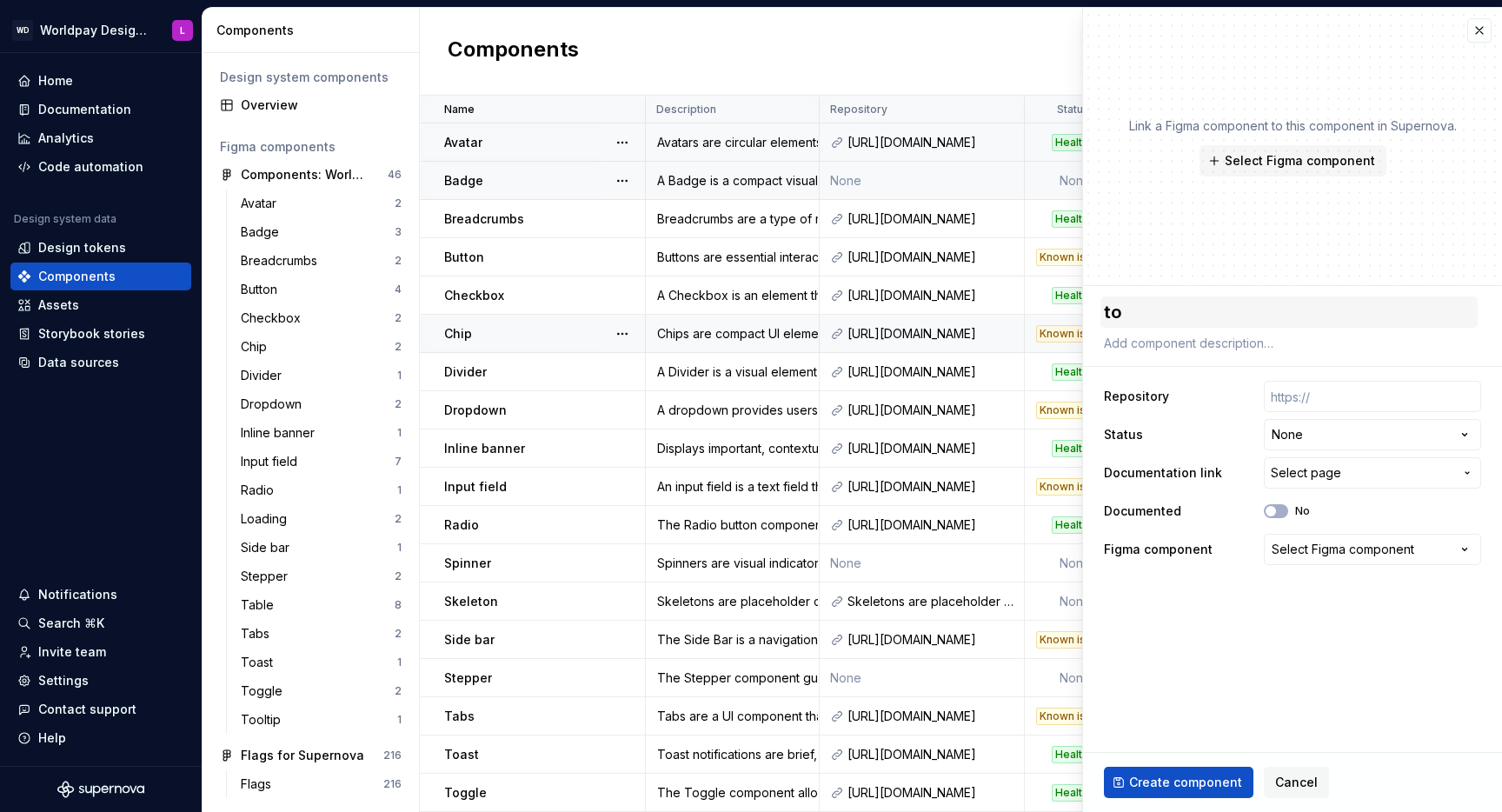
type textarea "*"
type textarea "t"
type textarea "*"
type textarea "T"
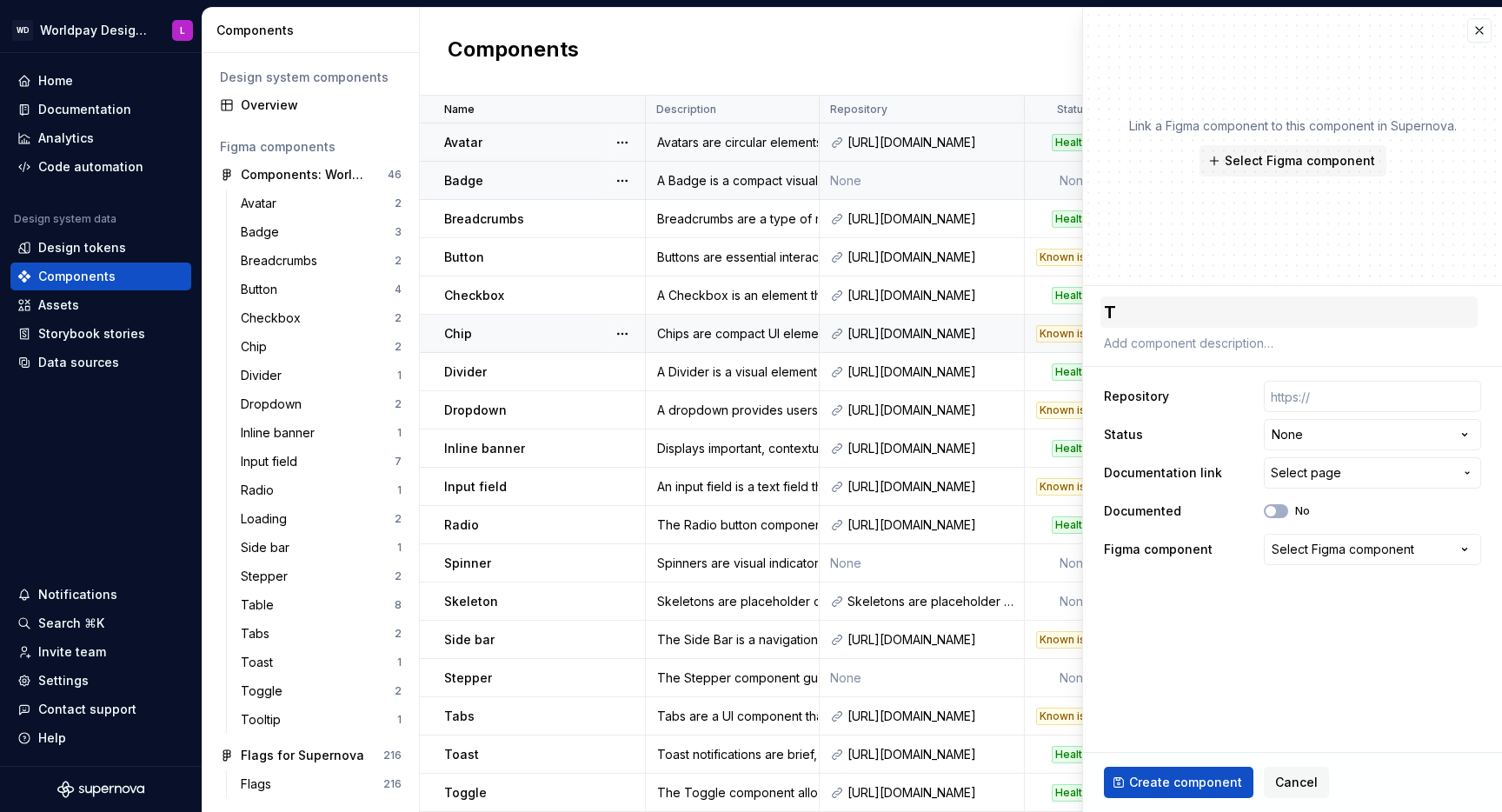
type textarea "*"
type textarea "To"
type textarea "*"
type textarea "Too"
type textarea "*"
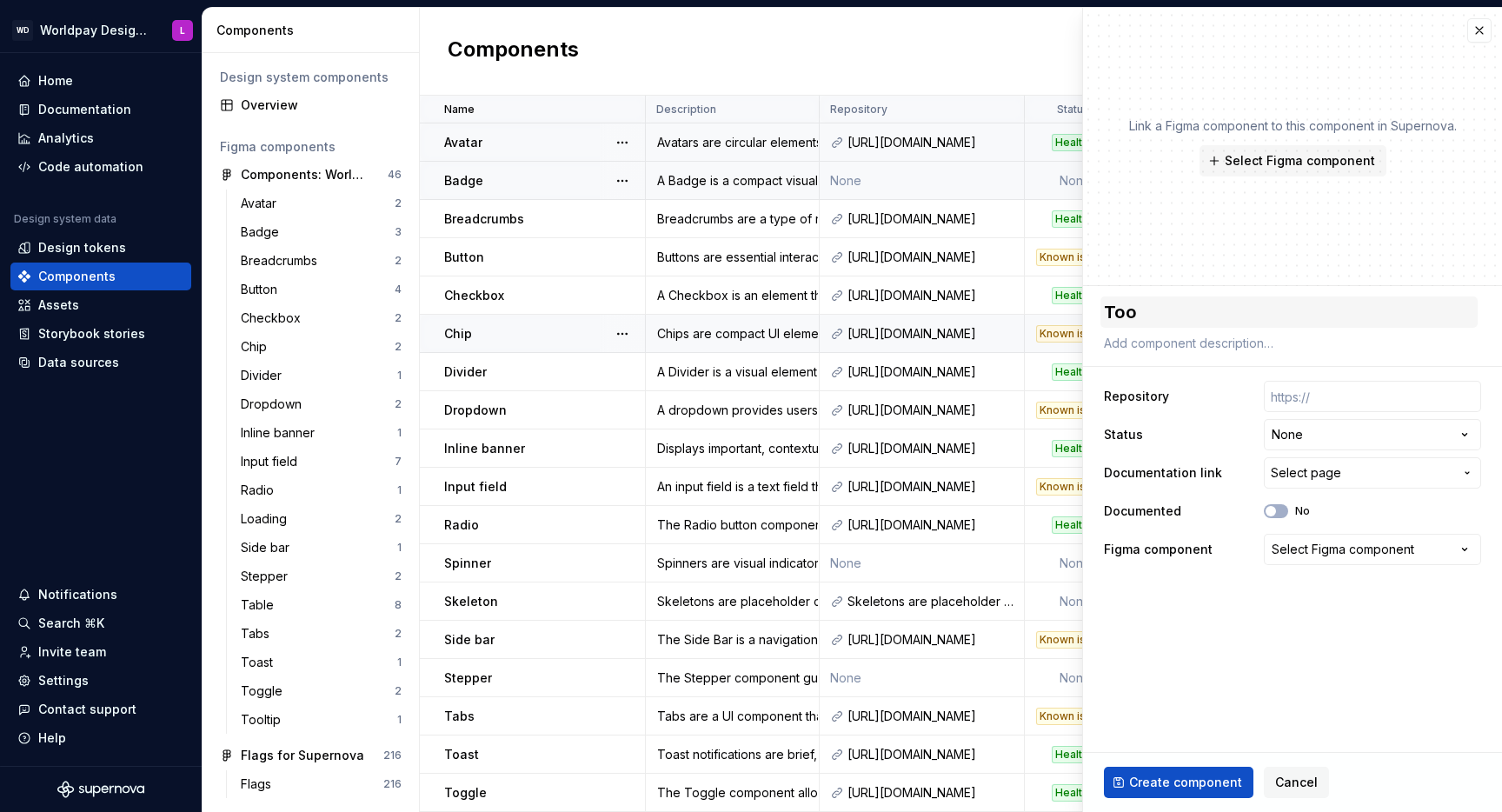
type textarea "Tool"
type textarea "*"
type textarea "Toolt"
type textarea "*"
type textarea "Toolti"
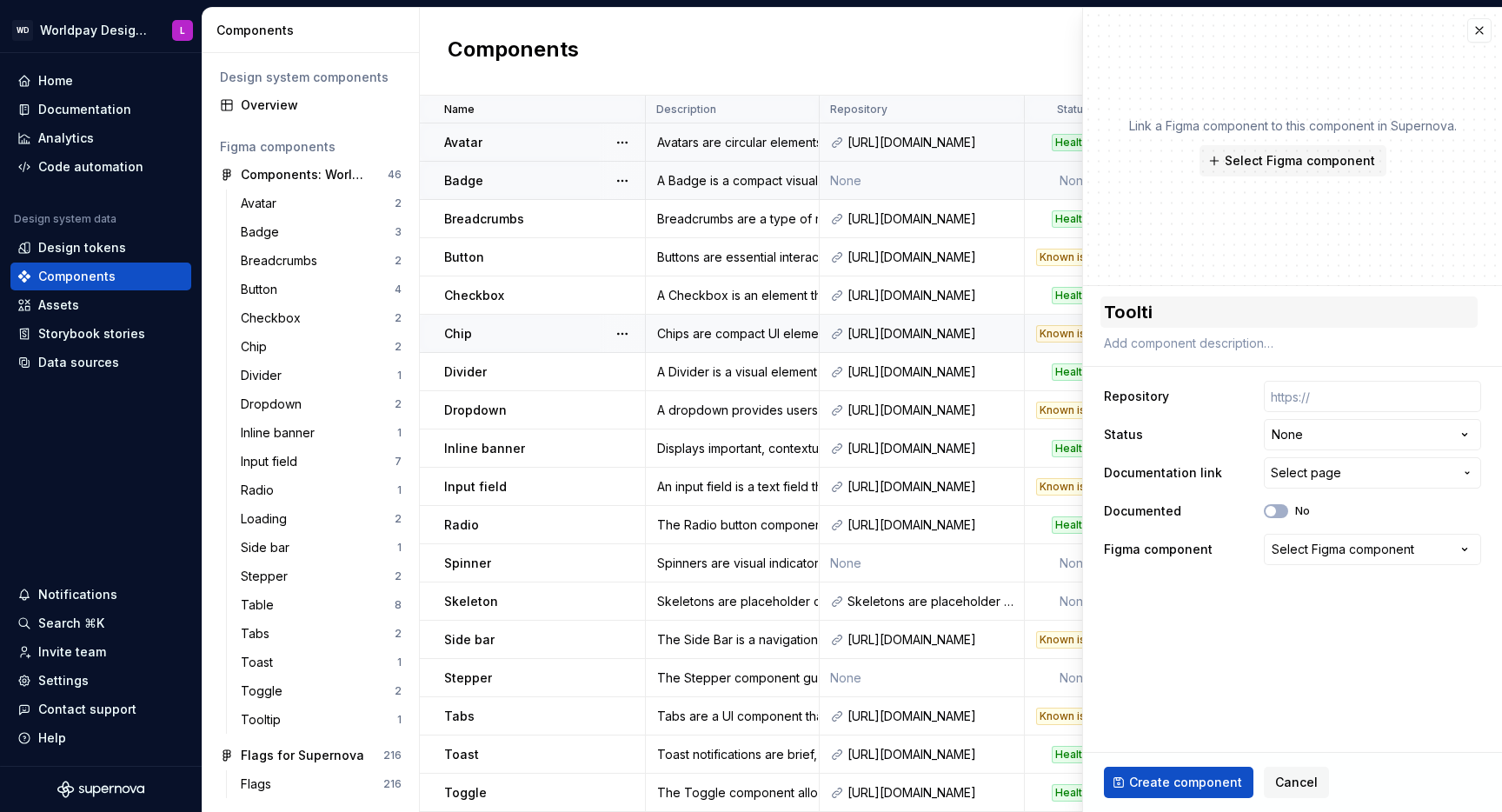
type textarea "*"
type textarea "Tooltip"
click at [1321, 403] on input "text" at bounding box center [1372, 396] width 217 height 31
drag, startPoint x: 1205, startPoint y: 444, endPoint x: 1258, endPoint y: 444, distance: 53.0
click at [1205, 445] on div "**********" at bounding box center [1292, 434] width 377 height 31
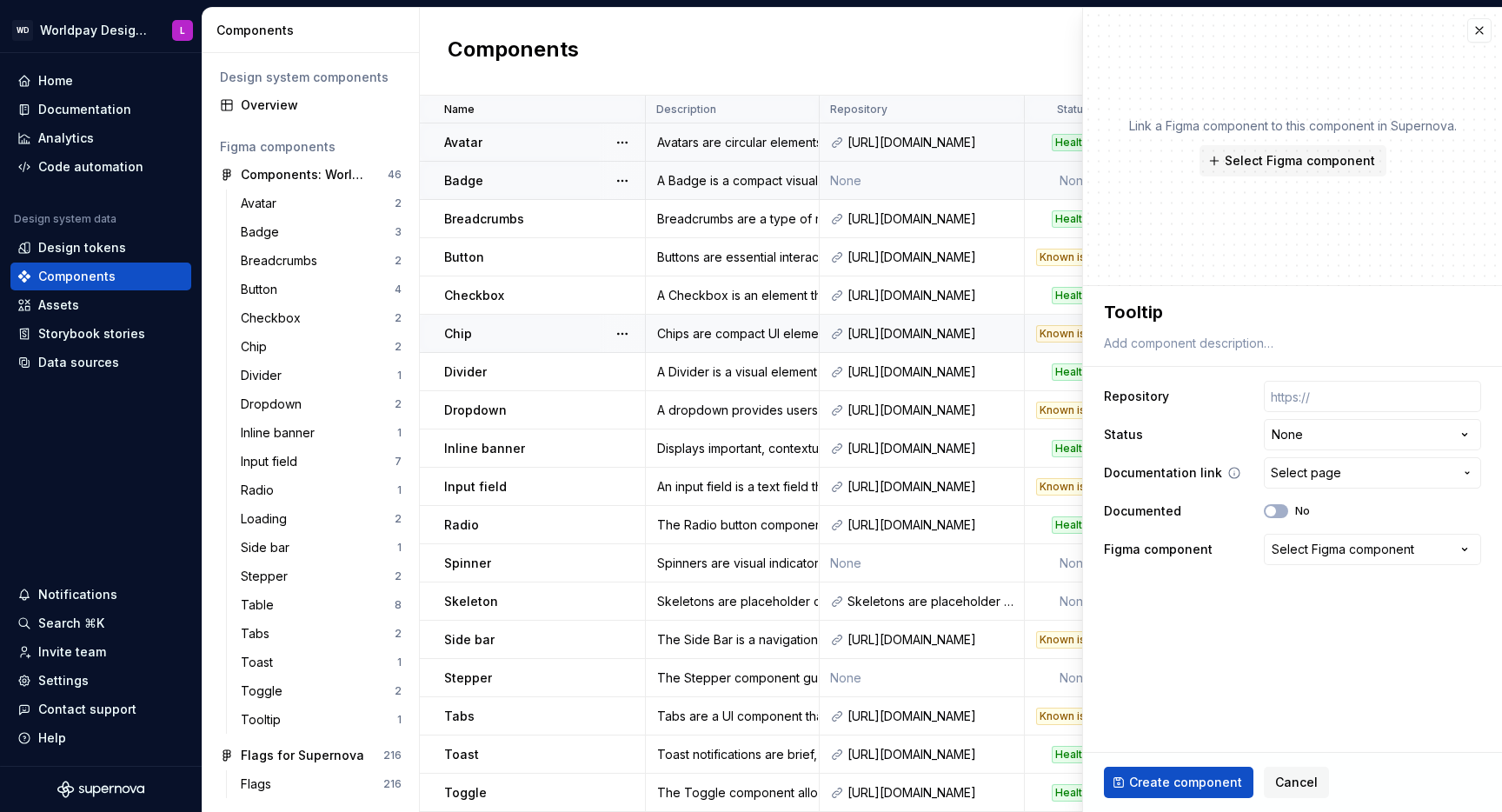
click at [1311, 475] on span "Select page" at bounding box center [1306, 473] width 71 height 17
drag, startPoint x: 1278, startPoint y: 655, endPoint x: 1178, endPoint y: 434, distance: 242.6
click at [1279, 647] on html "WD Worldpay Design System L Home Documentation Analytics Code automation Design…" at bounding box center [751, 406] width 1502 height 812
click at [1305, 397] on input "text" at bounding box center [1372, 396] width 217 height 31
paste input "https://supreme-adventure-jnm35mr.pages.github.io/?path=/docs/components-toolti…"
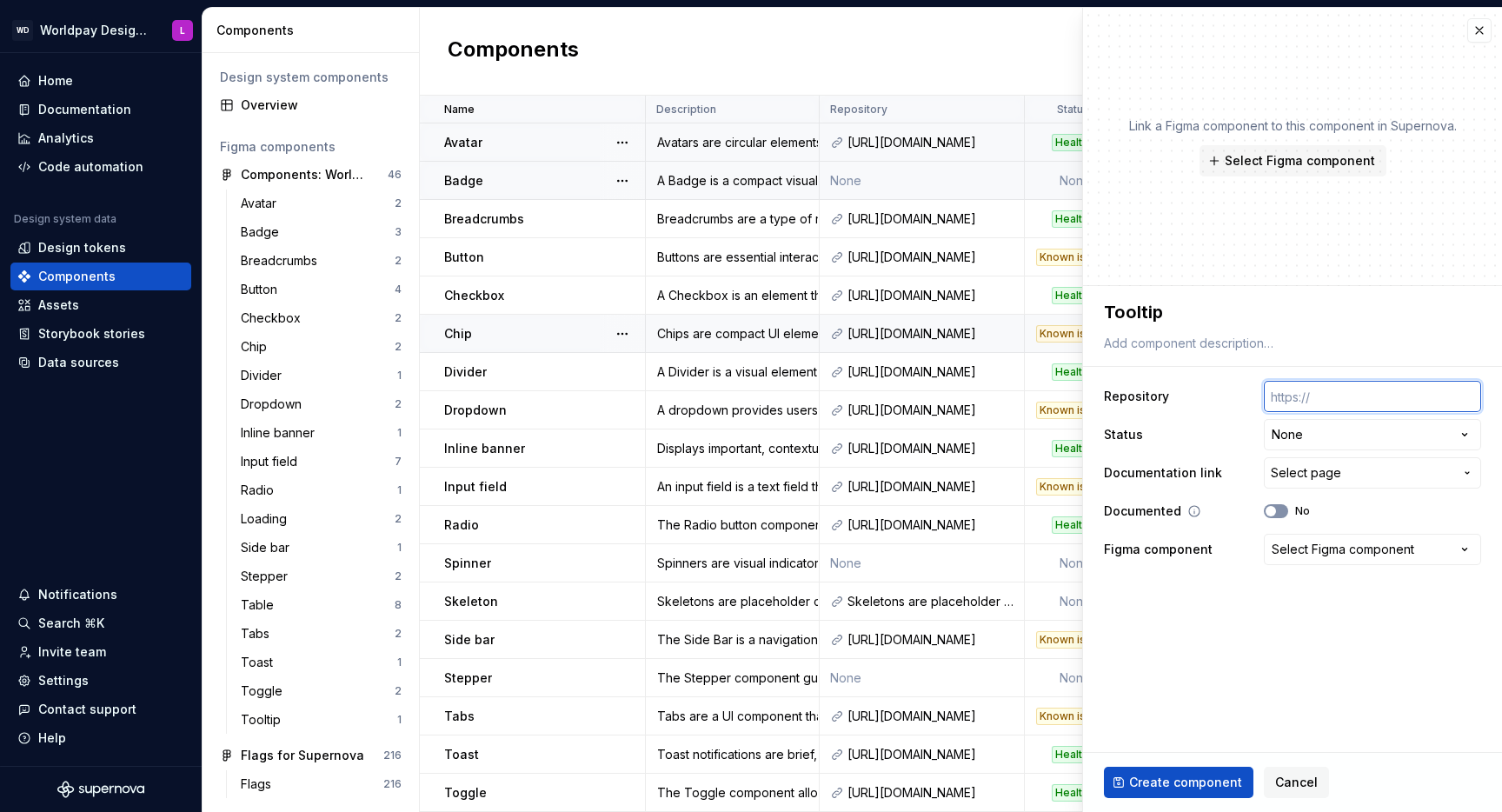
type textarea "*"
type input "https://supreme-adventure-jnm35mr.pages.github.io/?path=/docs/components-toolti…"
click at [1251, 634] on fieldset "**********" at bounding box center [1293, 548] width 419 height 526
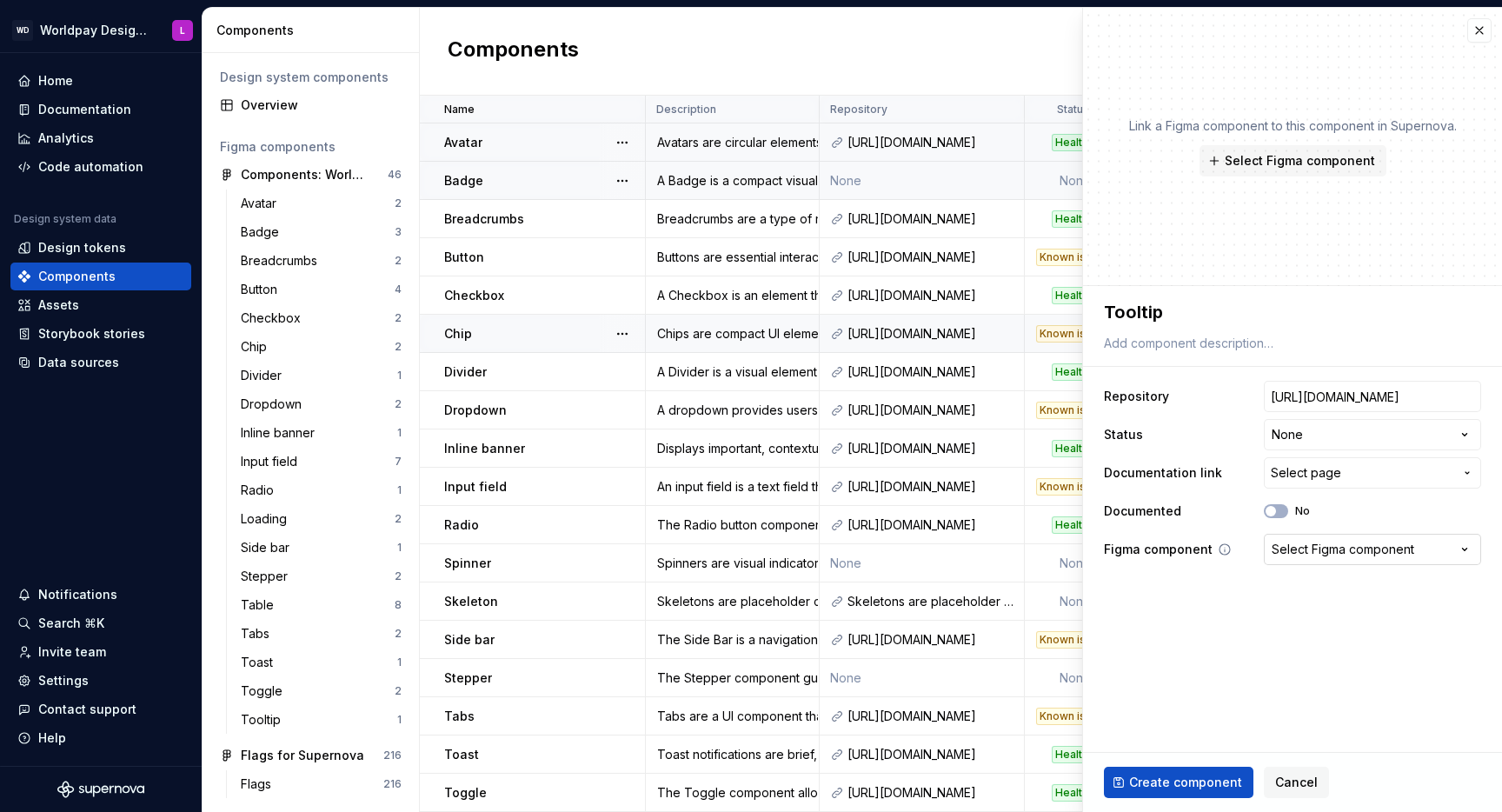
click at [1352, 547] on div "Select Figma component" at bounding box center [1342, 549] width 142 height 17
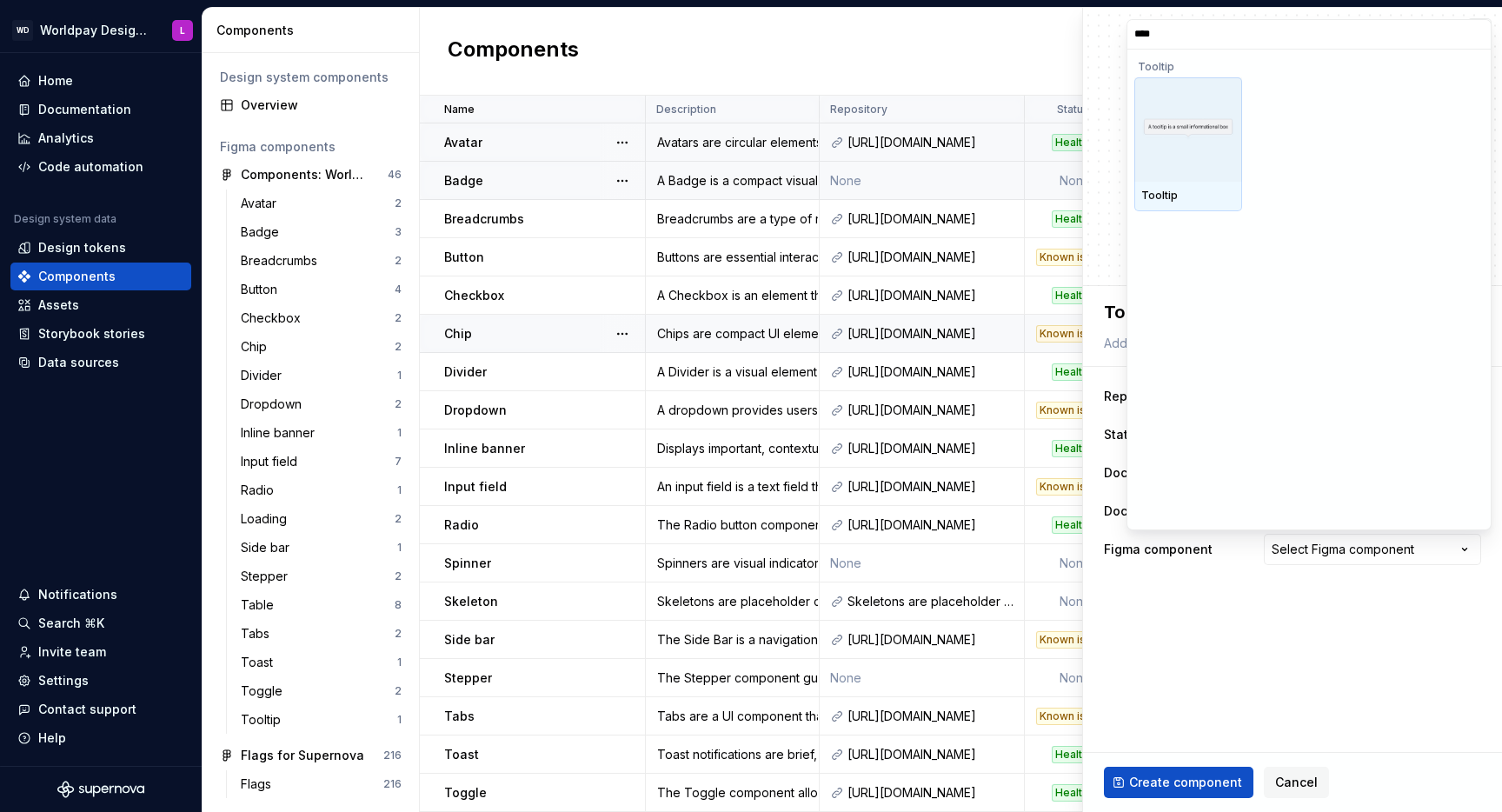
type input "*****"
click at [1171, 165] on div at bounding box center [1188, 130] width 108 height 105
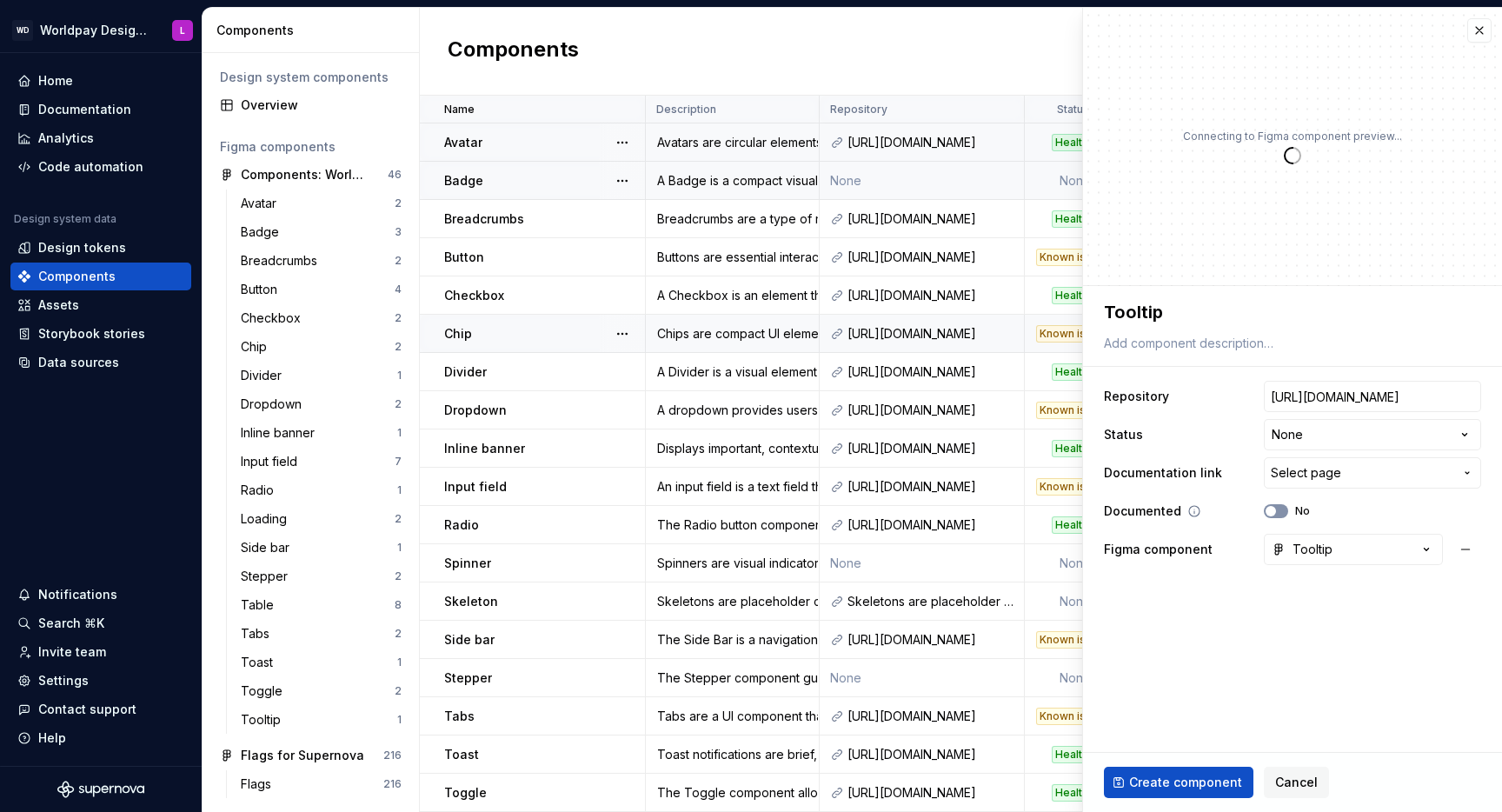
click at [1275, 506] on icon "button" at bounding box center [1270, 511] width 14 height 11
type textarea "*"
click at [1309, 474] on span "Select page" at bounding box center [1306, 473] width 71 height 17
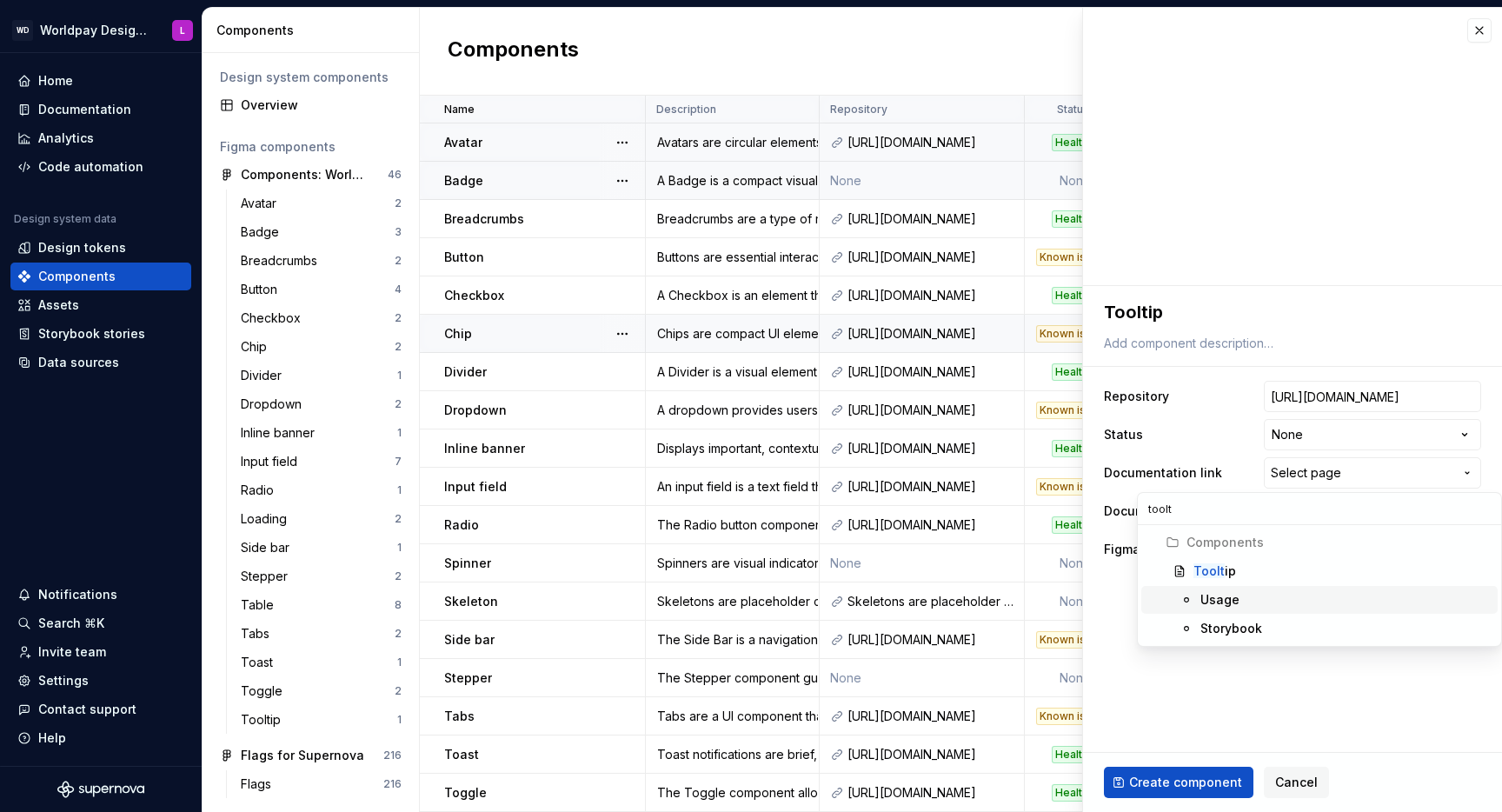
type input "toolt"
click at [1266, 568] on div "Toolt ip" at bounding box center [1342, 571] width 297 height 17
type textarea "*"
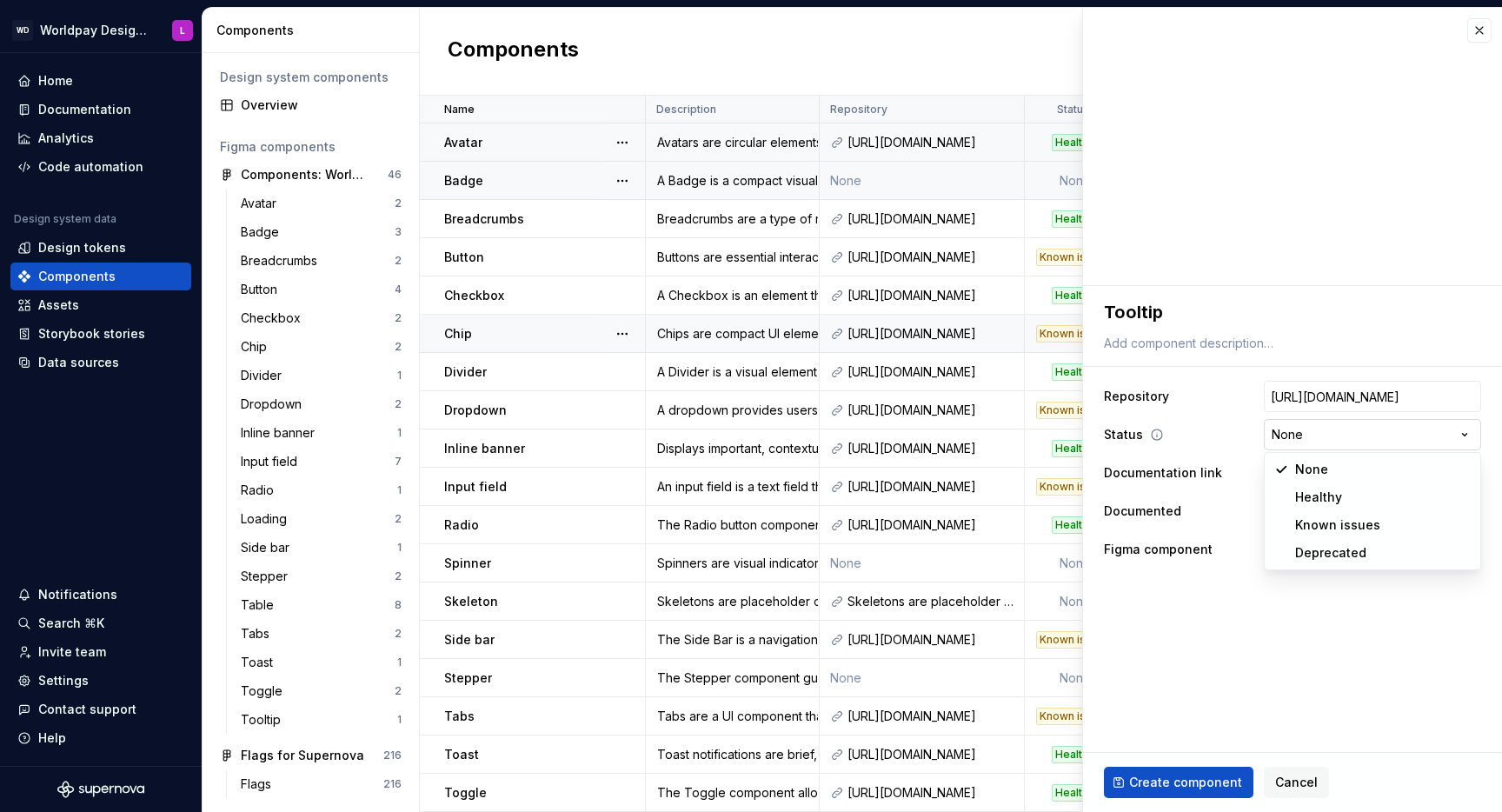
click at [1303, 437] on html "WD Worldpay Design System L Home Documentation Analytics Code automation Design…" at bounding box center [751, 406] width 1502 height 812
click at [1319, 430] on html "WD Worldpay Design System L Home Documentation Analytics Code automation Design…" at bounding box center [751, 406] width 1502 height 812
select select "**********"
drag, startPoint x: 1305, startPoint y: 528, endPoint x: 1157, endPoint y: 755, distance: 271.0
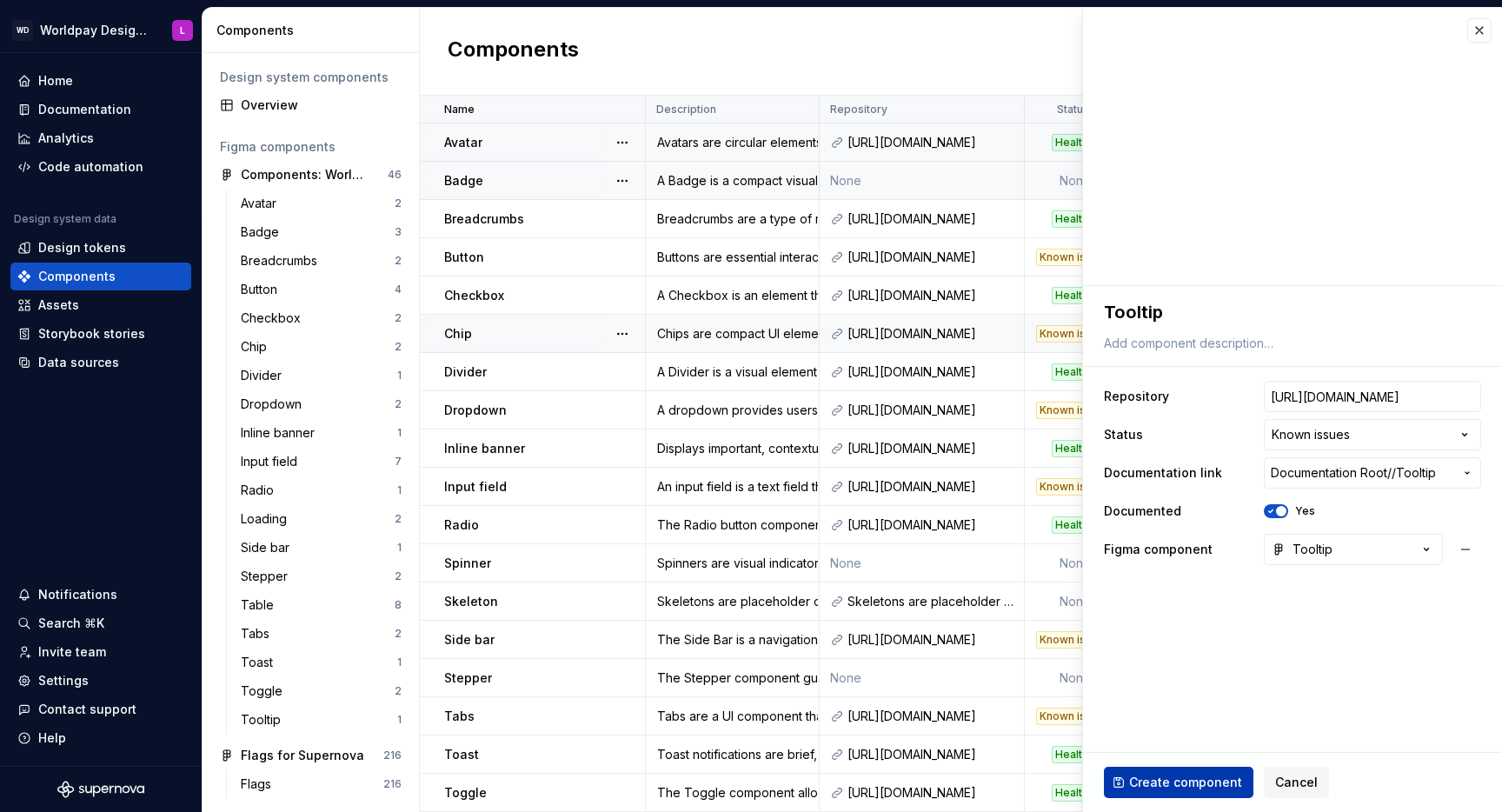
click at [1183, 787] on span "Create component" at bounding box center [1185, 782] width 113 height 17
type textarea "*"
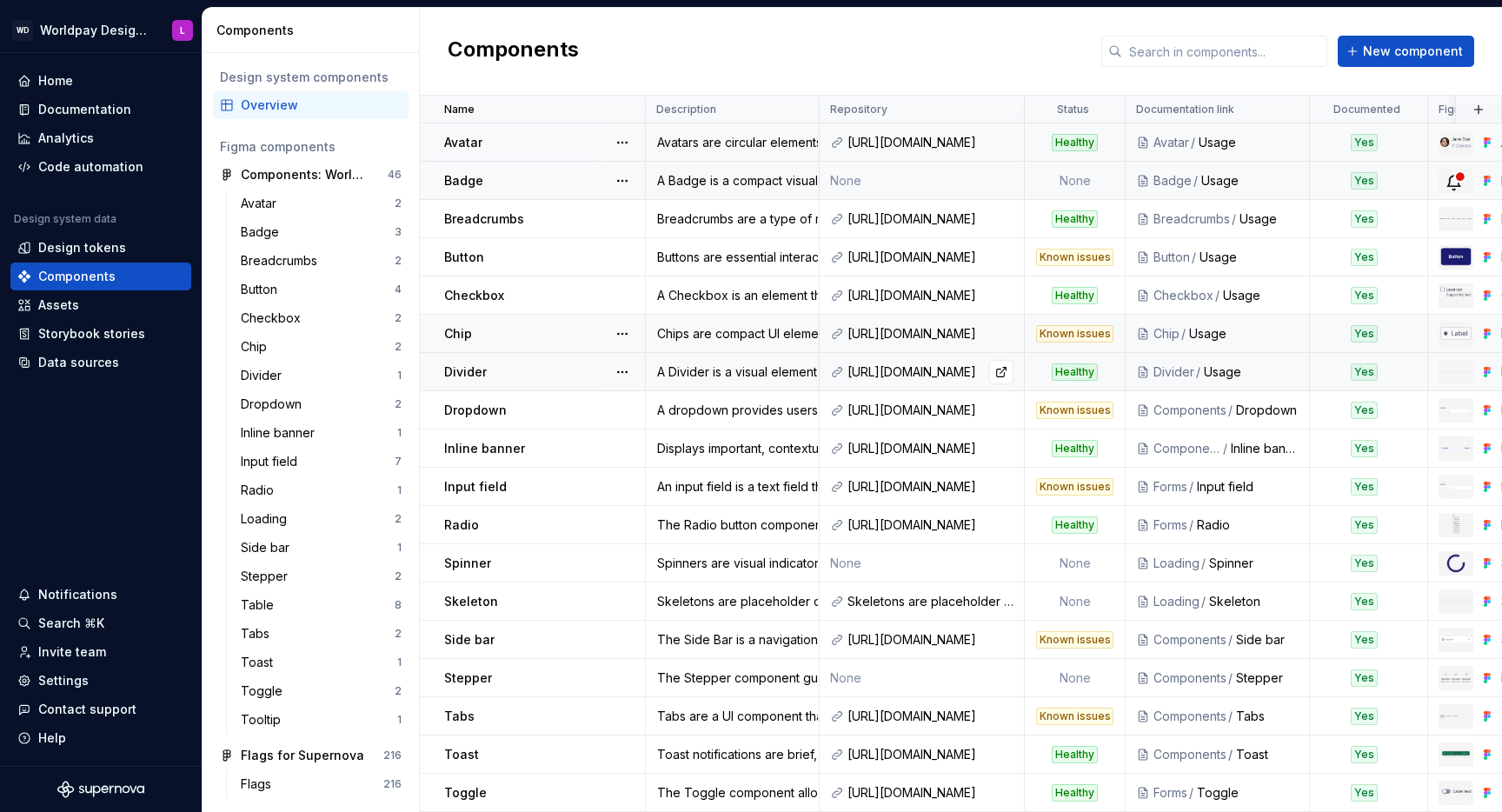
scroll to position [344, 0]
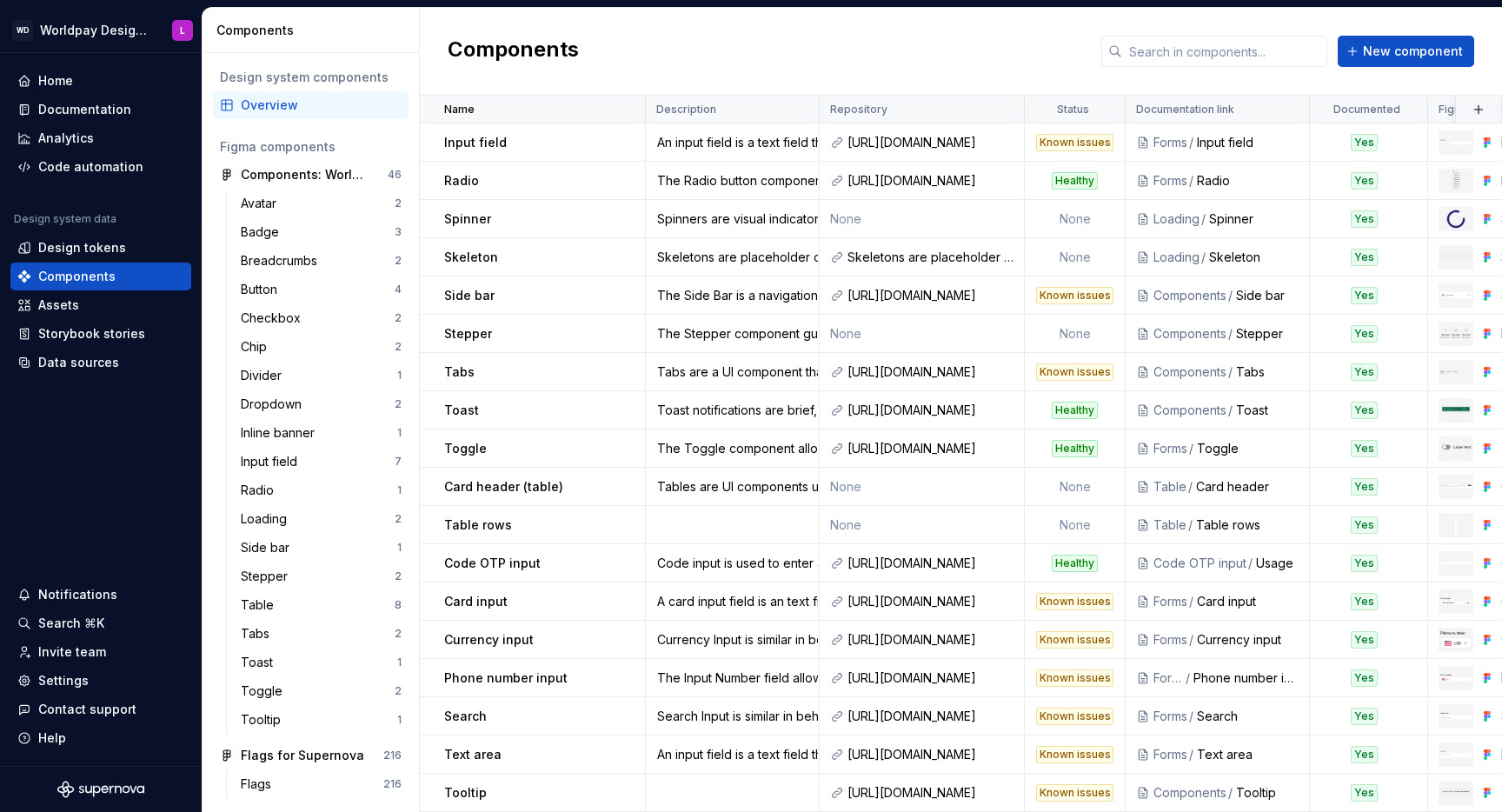
click at [658, 61] on div "Components New component" at bounding box center [960, 51] width 1082 height 88
click at [674, 797] on td at bounding box center [733, 792] width 173 height 38
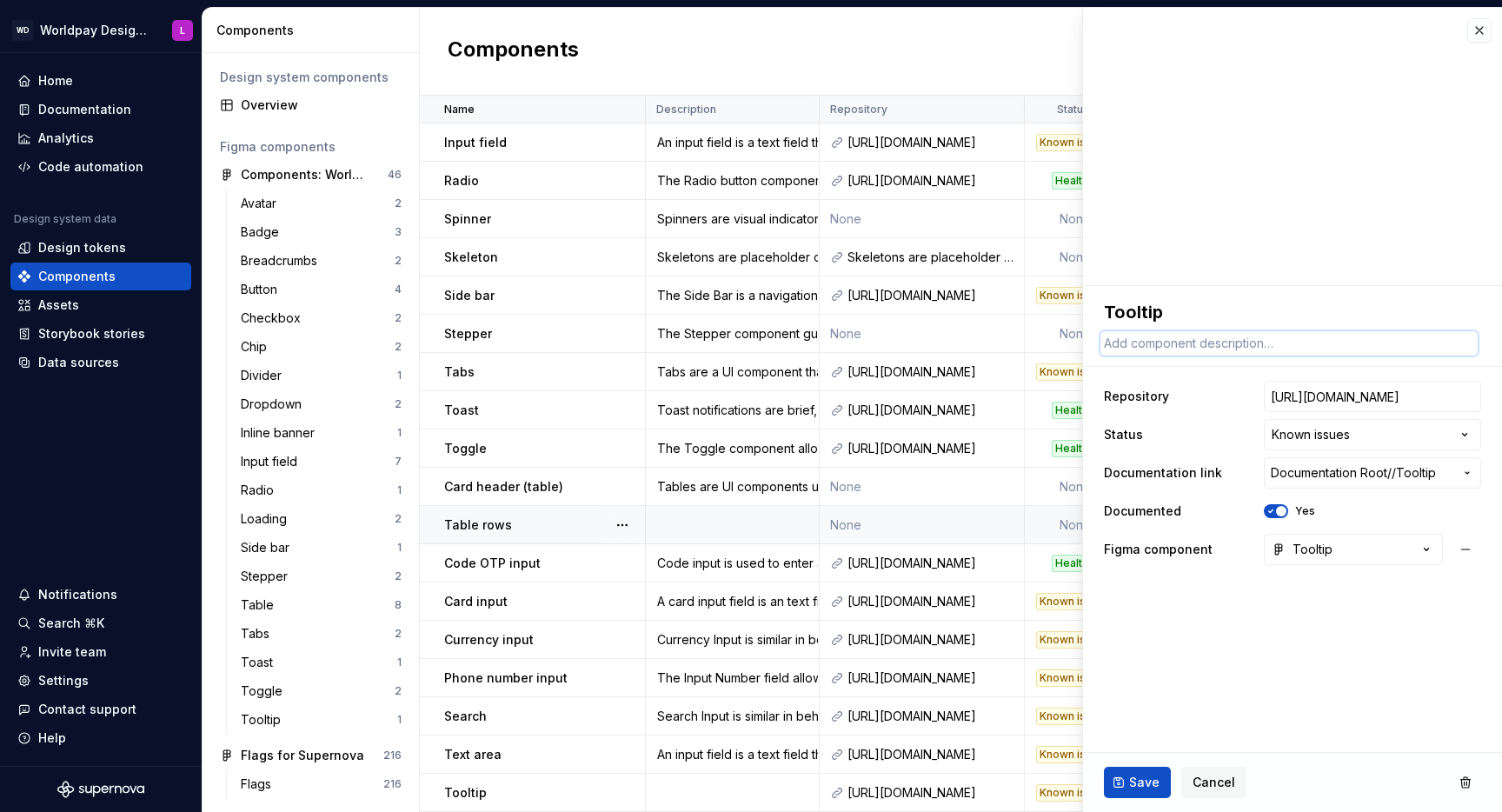
click at [1155, 344] on textarea at bounding box center [1289, 343] width 377 height 24
paste textarea "An input field is a text field that users can type into. You can use this for s…"
type textarea "*"
type textarea "An input field is a text field that users can type into. You can use this for s…"
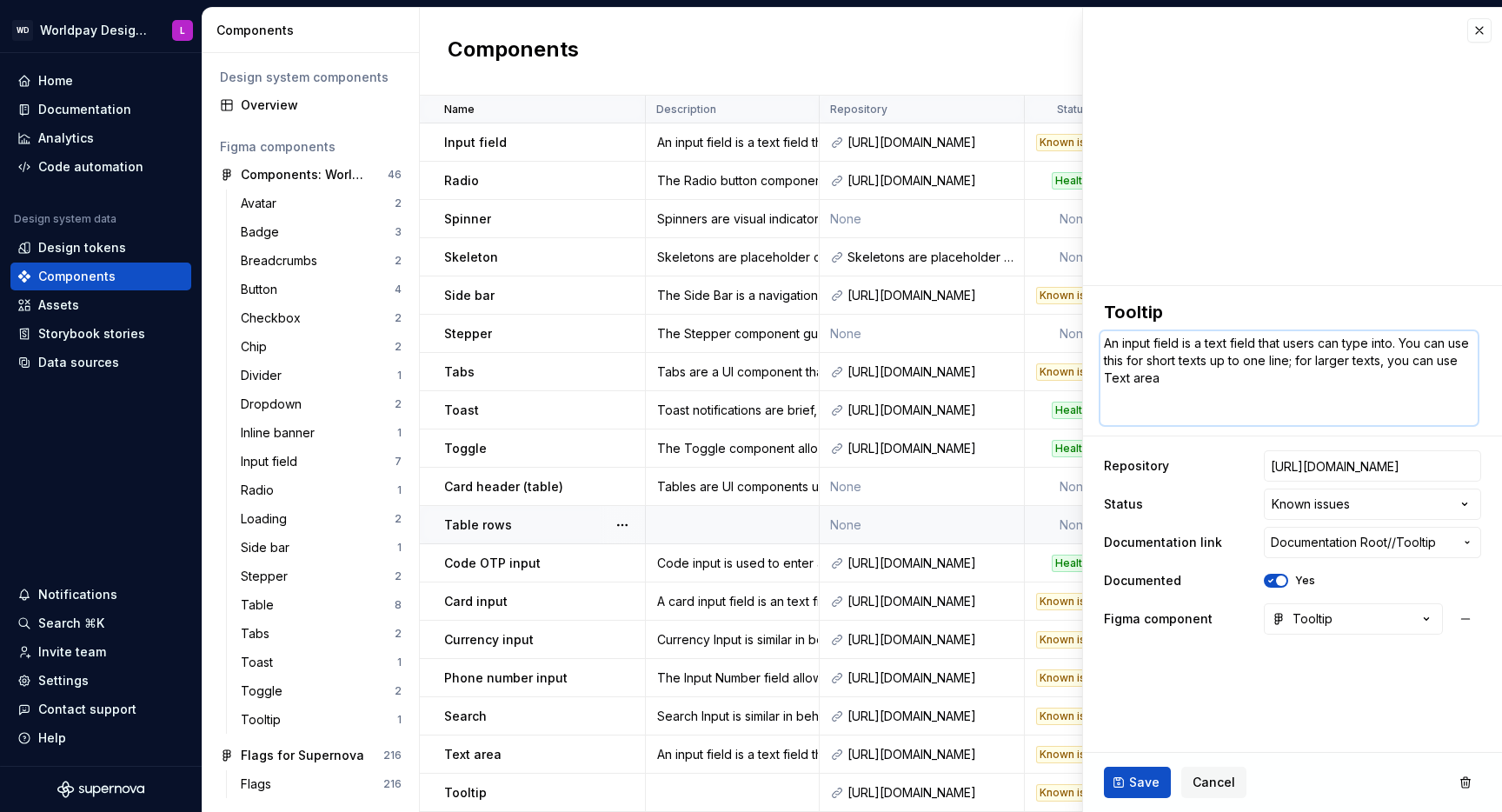
type textarea "*"
type textarea "An input field is a text field that users can type into. You can use this for s…"
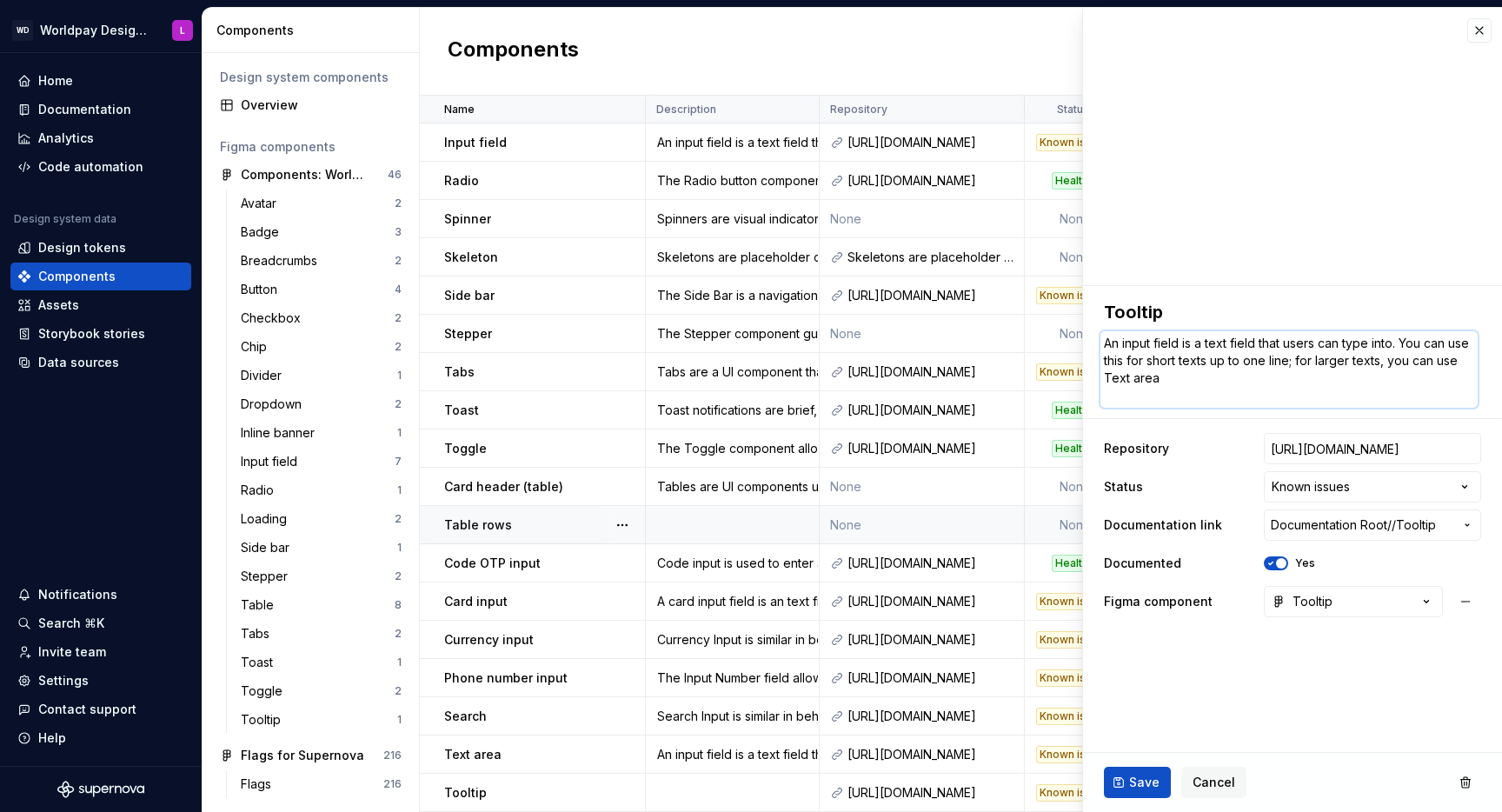
type textarea "*"
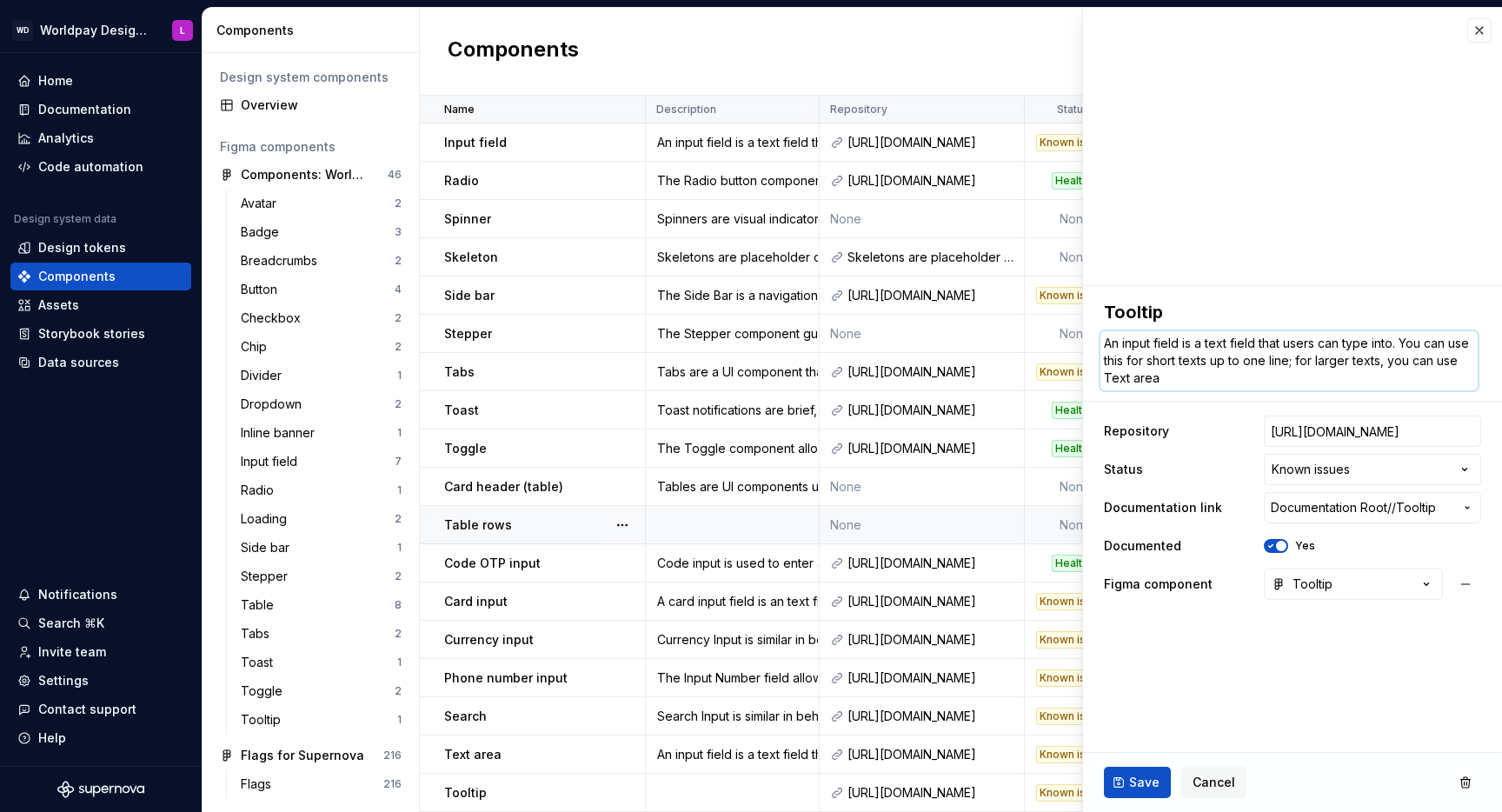
type textarea "An input field is a text field that users can type into. You can use this for s…"
click at [1187, 717] on fieldset "**********" at bounding box center [1293, 548] width 419 height 526
click at [72, 494] on div "Home Documentation Analytics Code automation Design system data Design tokens C…" at bounding box center [101, 410] width 202 height 713
type textarea "*"
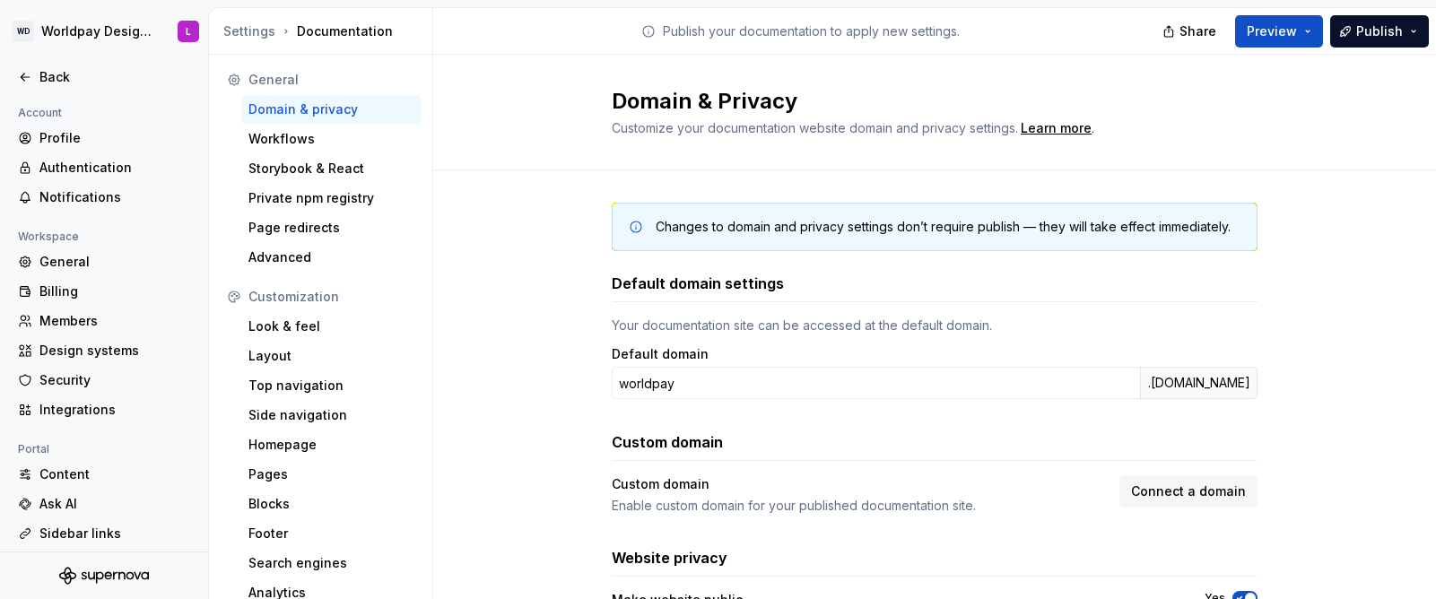
scroll to position [187, 0]
